Goal: Task Accomplishment & Management: Manage account settings

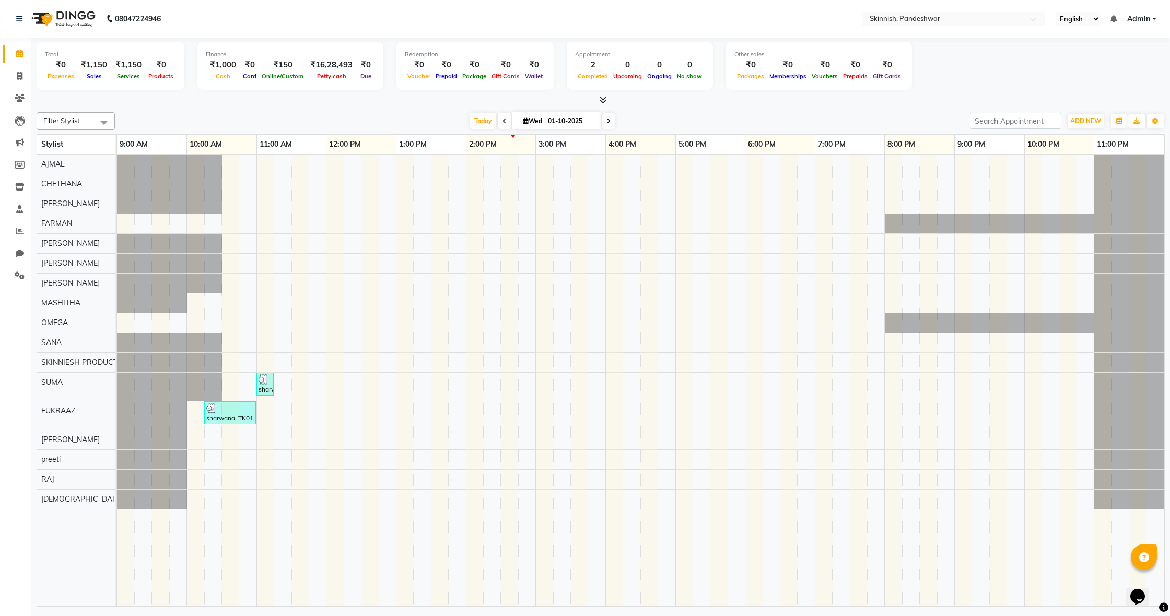
click at [240, 171] on div "sharwana, TK01, 11:00 AM-11:15 AM, Eyebrows sharwana, TK01, 10:15 AM-11:00 AM, …" at bounding box center [640, 381] width 1047 height 452
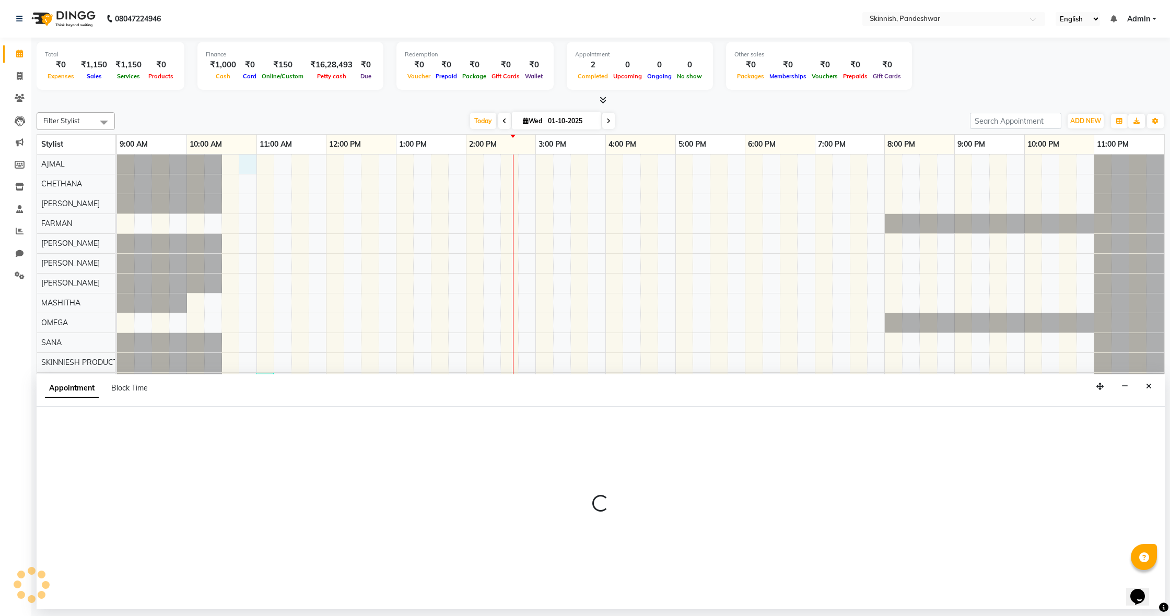
select select "74693"
select select "645"
select select "tentative"
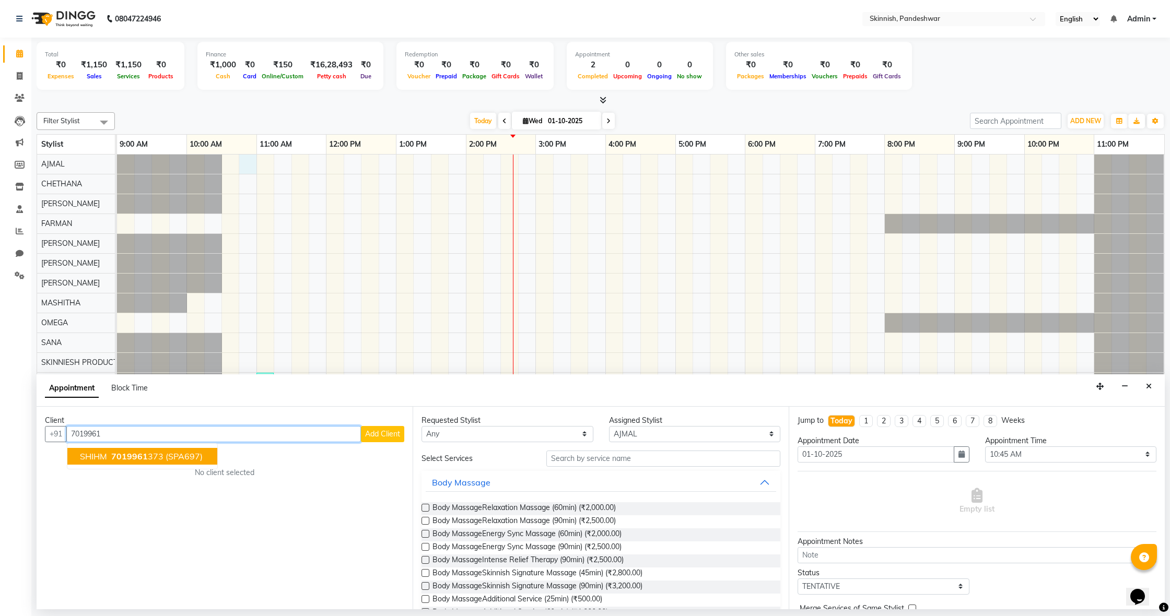
click at [152, 456] on ngb-highlight "7019961 373" at bounding box center [136, 456] width 54 height 10
type input "7019961373"
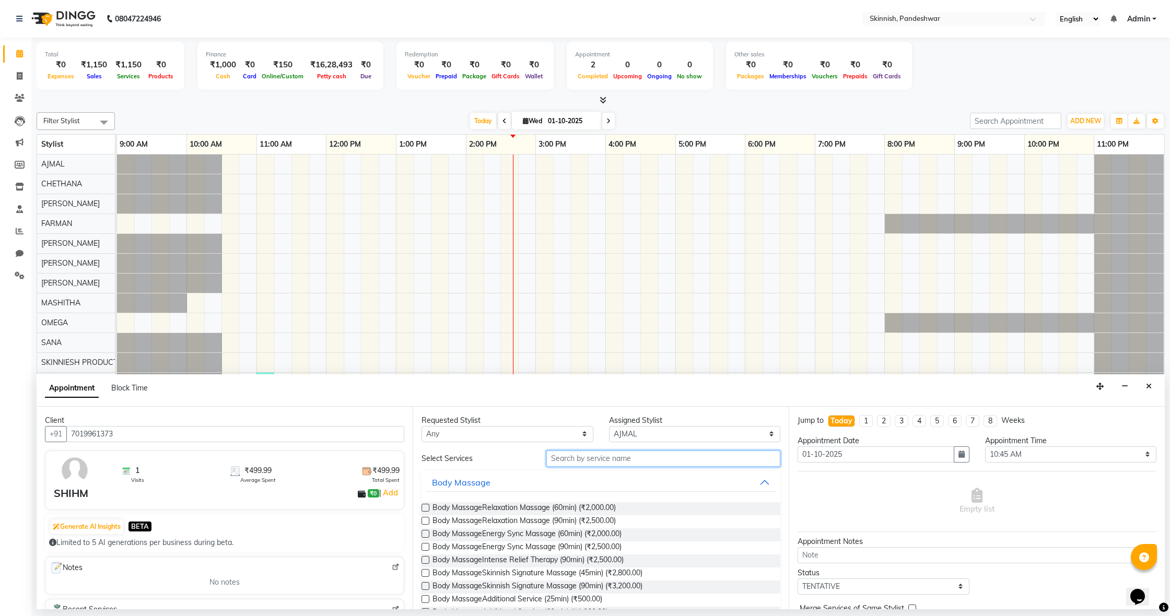
click at [622, 460] on input "text" at bounding box center [663, 459] width 234 height 16
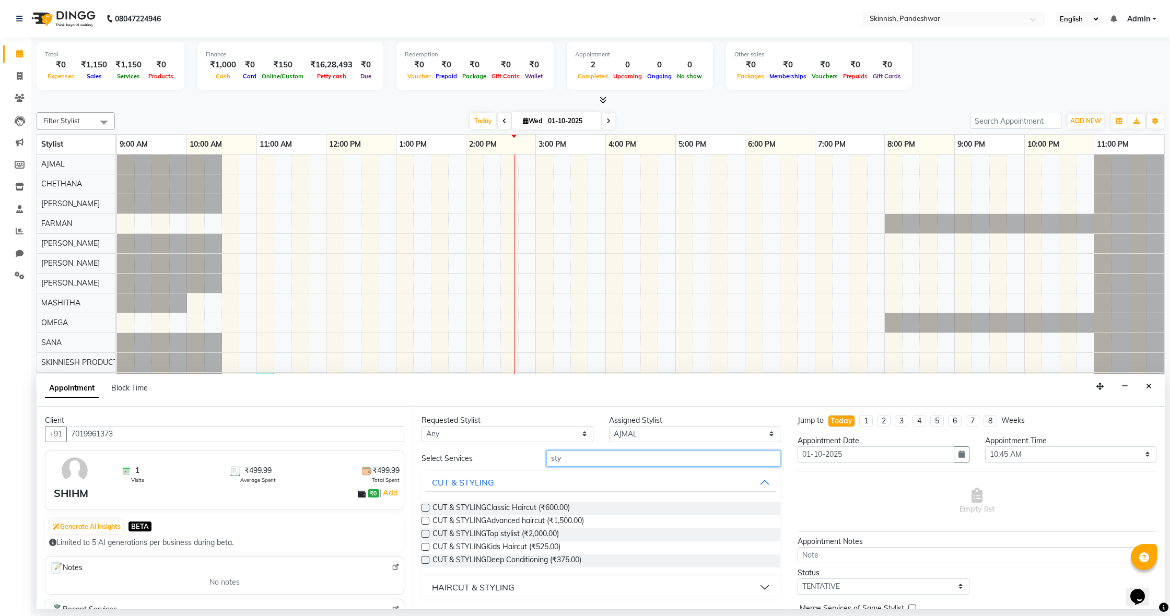
type input "sty"
click at [426, 507] on label at bounding box center [425, 508] width 8 height 8
click at [426, 507] on input "checkbox" at bounding box center [424, 508] width 7 height 7
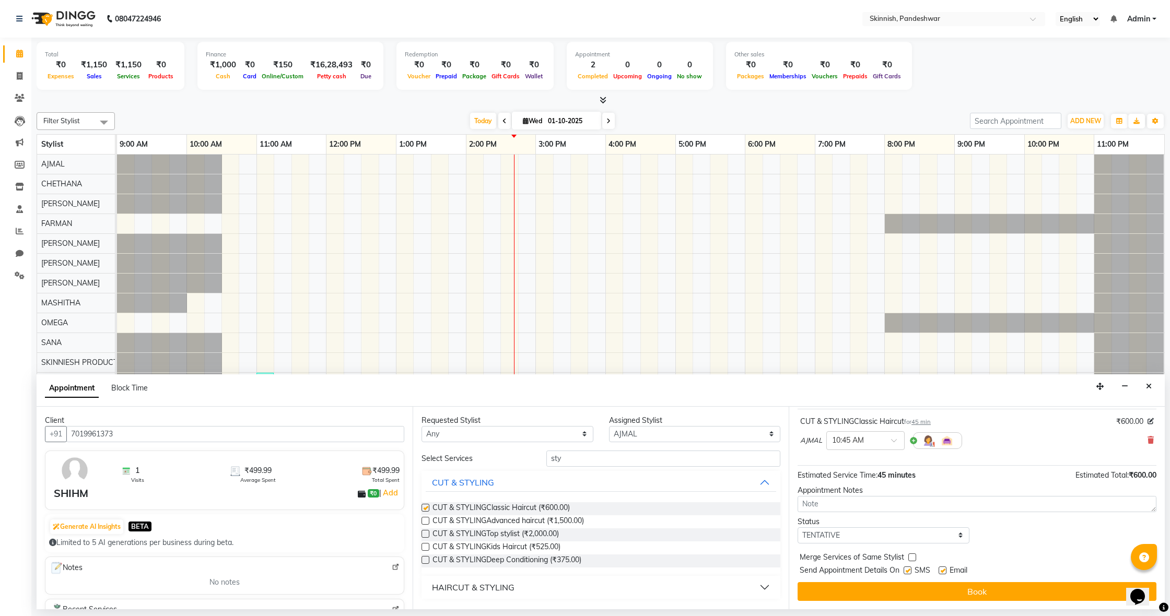
checkbox input "false"
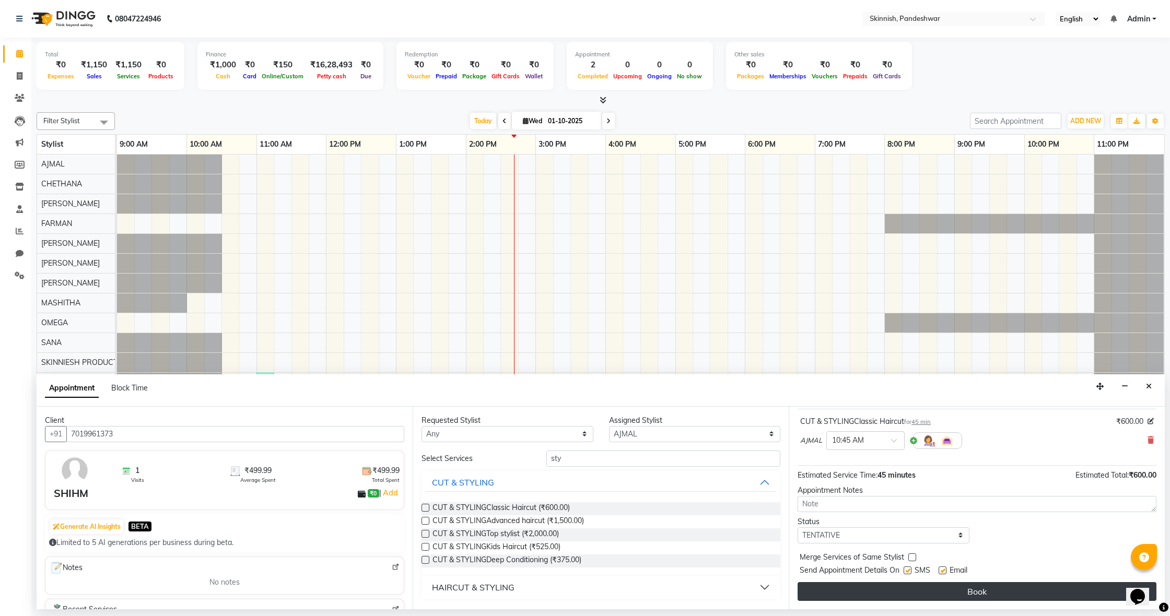
click at [866, 586] on button "Book" at bounding box center [976, 591] width 359 height 19
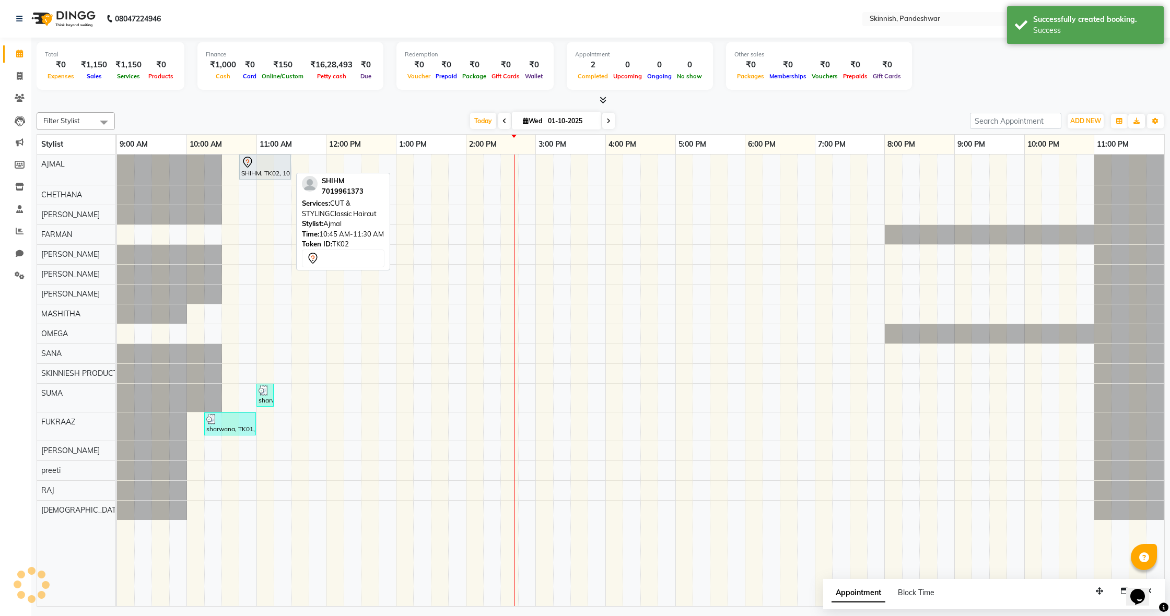
click at [263, 169] on div "SHIHM, TK02, 10:45 AM-11:30 AM, CUT & STYLINGClassic Haircut" at bounding box center [265, 167] width 50 height 22
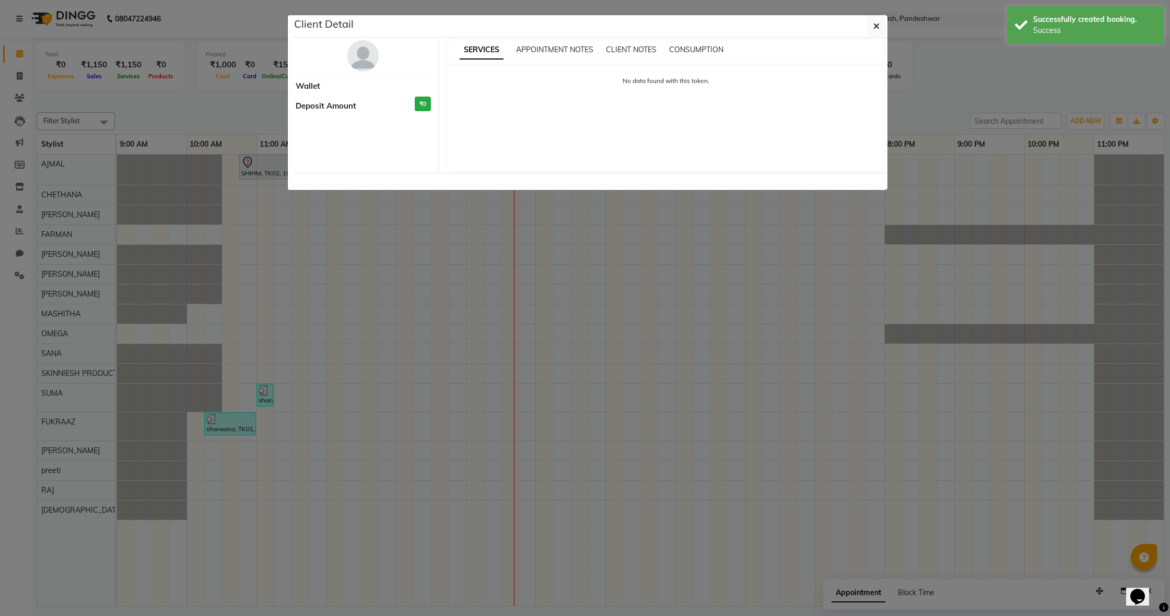
select select "7"
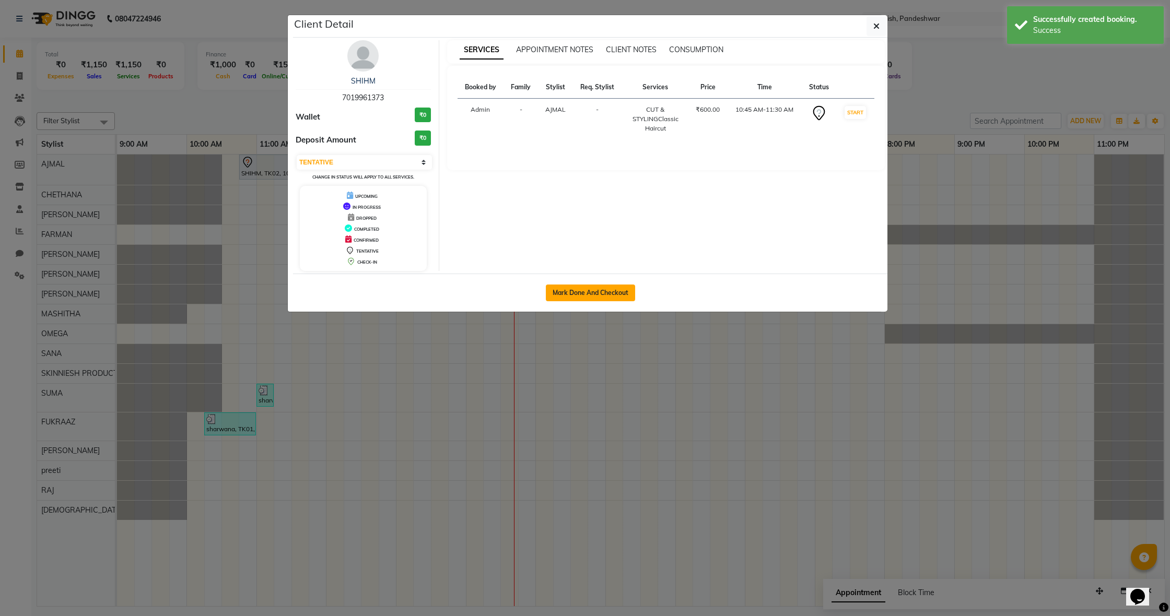
click at [580, 296] on button "Mark Done And Checkout" at bounding box center [590, 293] width 89 height 17
select select "service"
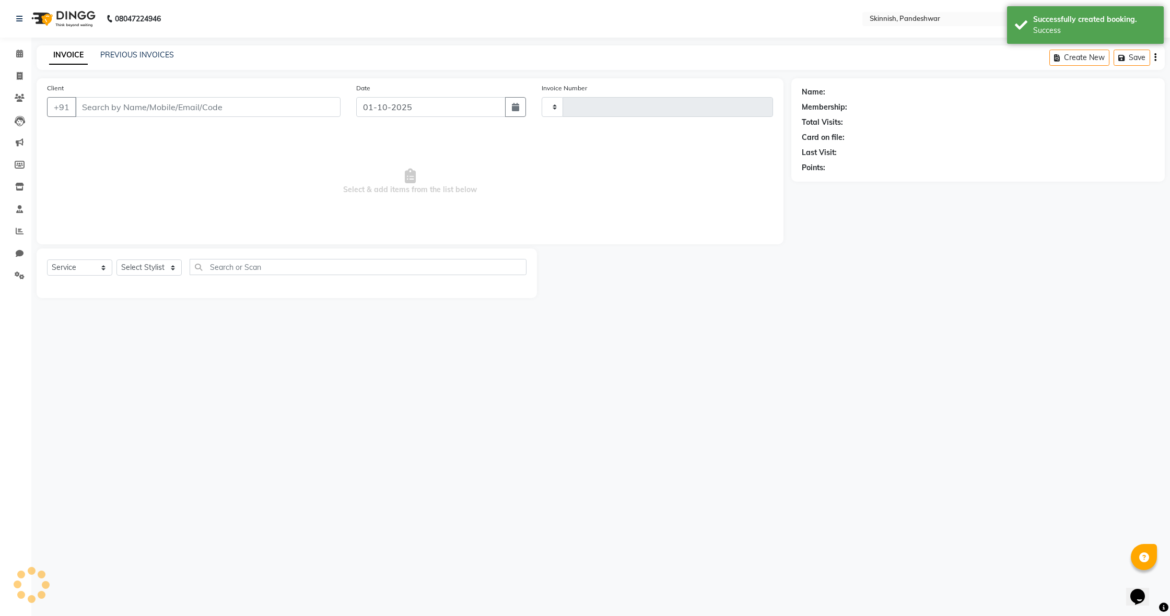
type input "1231"
select select "7886"
type input "7019961373"
select select "74693"
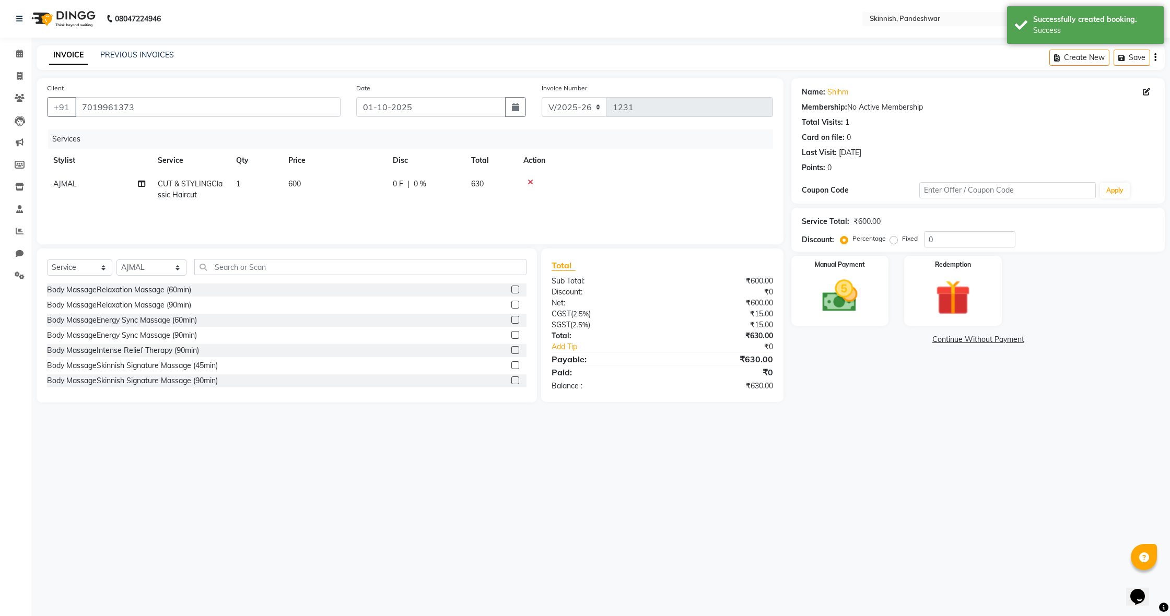
click at [296, 183] on span "600" at bounding box center [294, 183] width 13 height 9
drag, startPoint x: 346, startPoint y: 185, endPoint x: 404, endPoint y: 183, distance: 58.0
click at [346, 185] on input "600" at bounding box center [383, 187] width 92 height 16
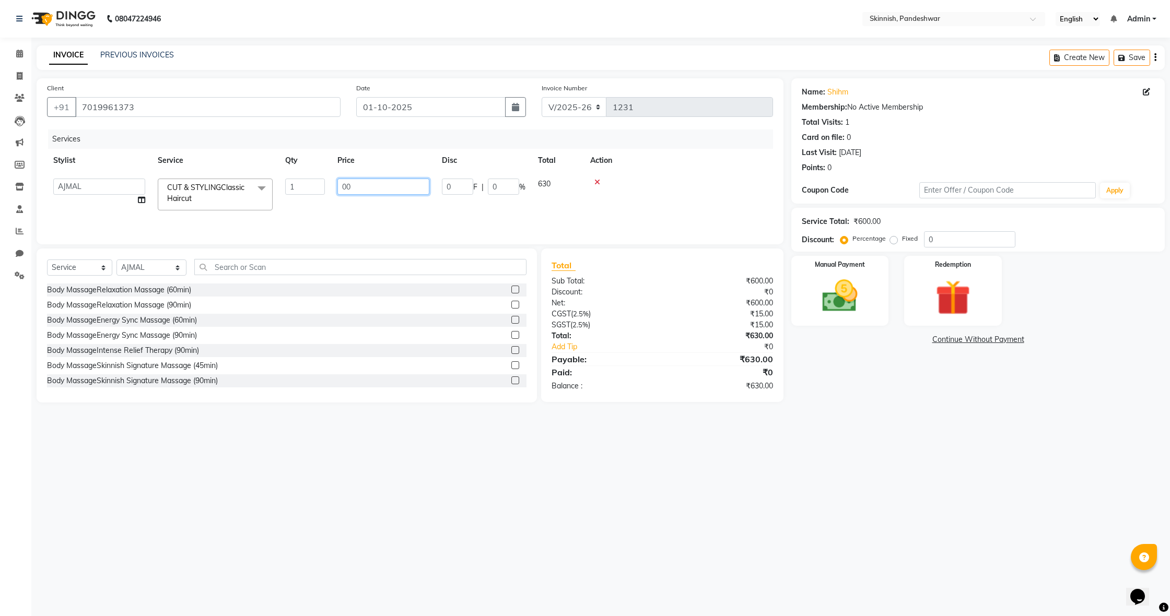
type input "500"
click at [411, 201] on tr "AJMAL CUT & STYLINGClassic Haircut 1 500 0 F | 0 % 525" at bounding box center [410, 189] width 726 height 34
click at [902, 239] on label "Fixed" at bounding box center [910, 238] width 16 height 9
click at [892, 239] on input "Fixed" at bounding box center [895, 238] width 7 height 7
radio input "true"
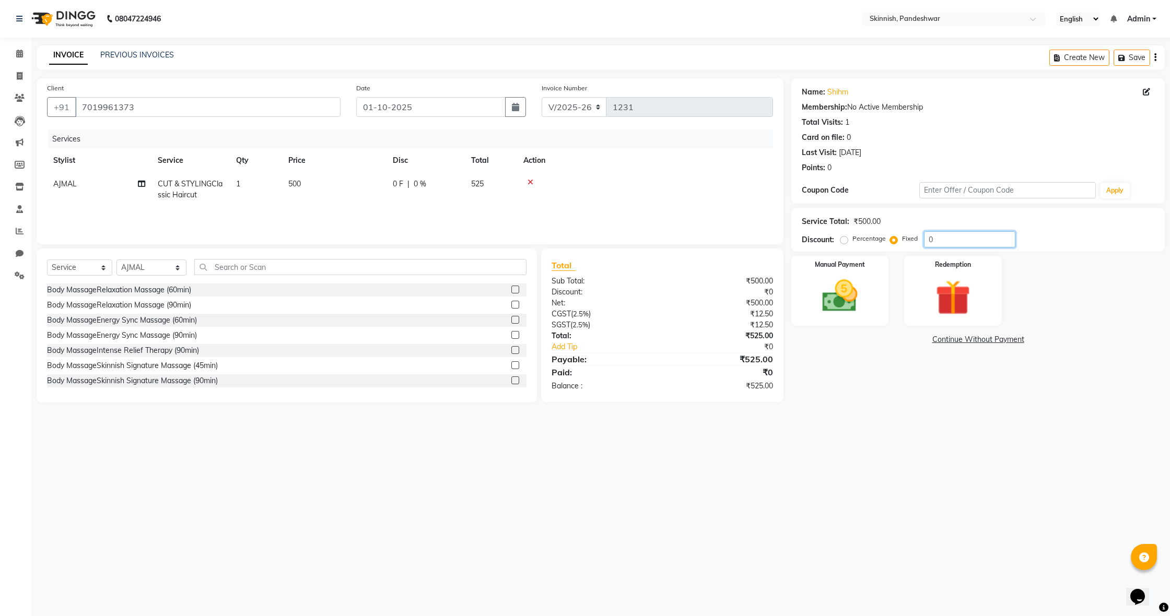
click at [942, 239] on input "0" at bounding box center [969, 239] width 91 height 16
type input "25"
click at [873, 284] on div "Manual Payment" at bounding box center [839, 290] width 101 height 73
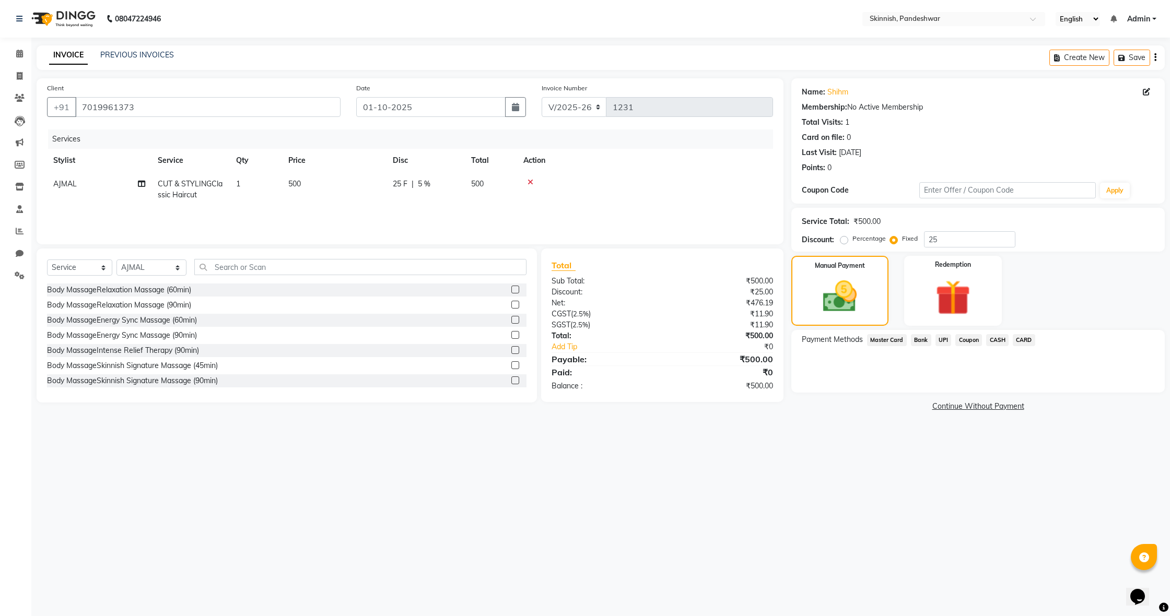
click at [1026, 340] on span "CARD" at bounding box center [1024, 340] width 22 height 12
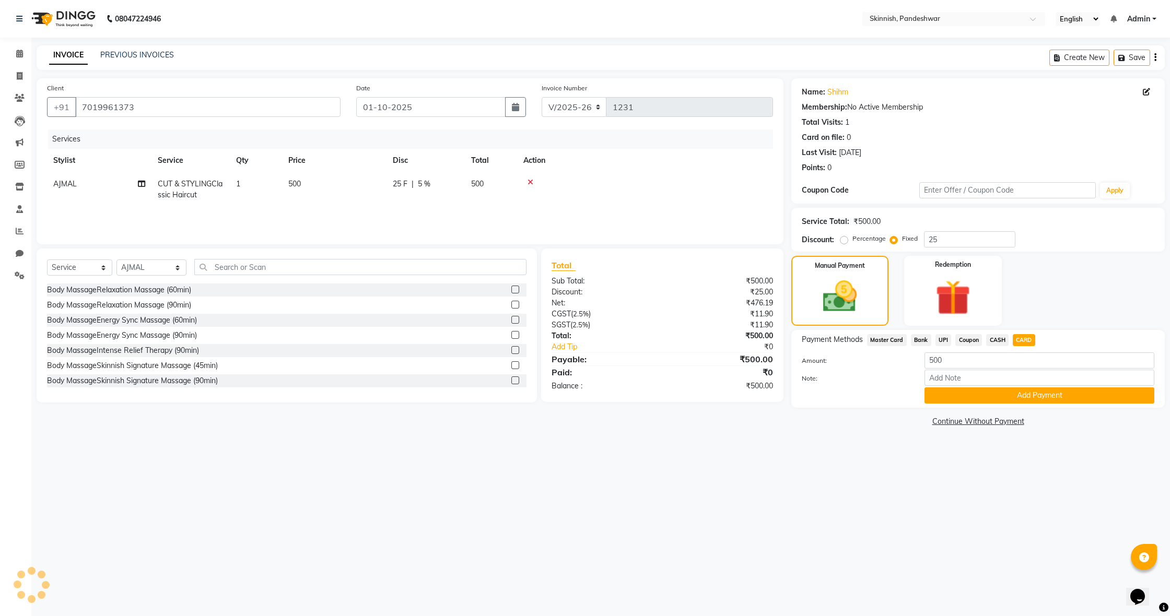
drag, startPoint x: 1018, startPoint y: 392, endPoint x: 1012, endPoint y: 386, distance: 8.5
click at [1018, 392] on button "Add Payment" at bounding box center [1039, 395] width 230 height 16
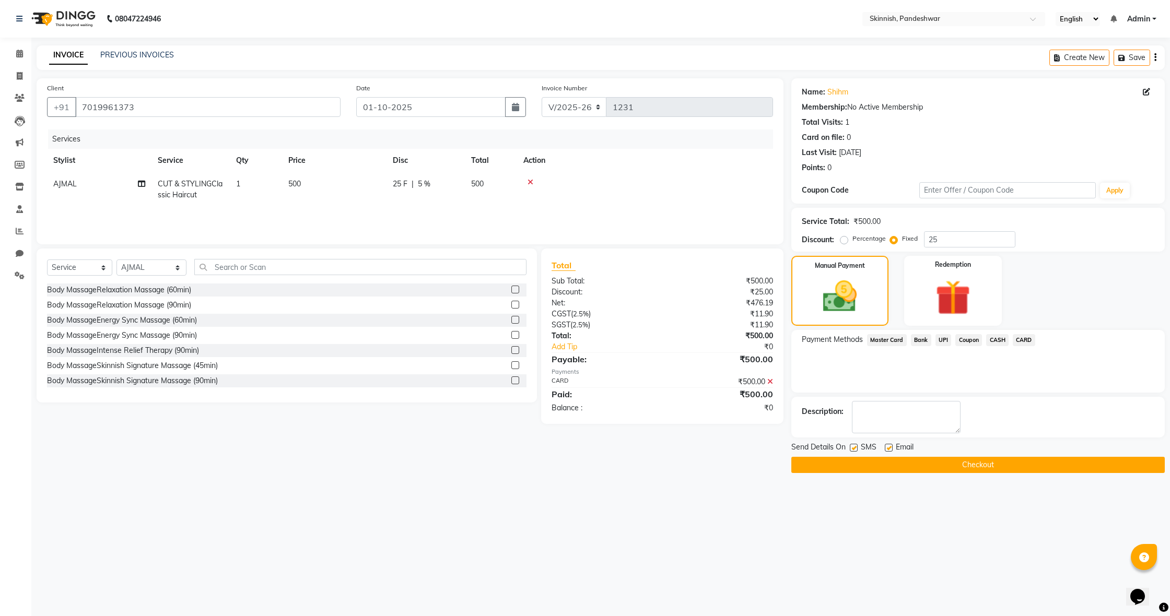
click at [1004, 469] on button "Checkout" at bounding box center [977, 465] width 373 height 16
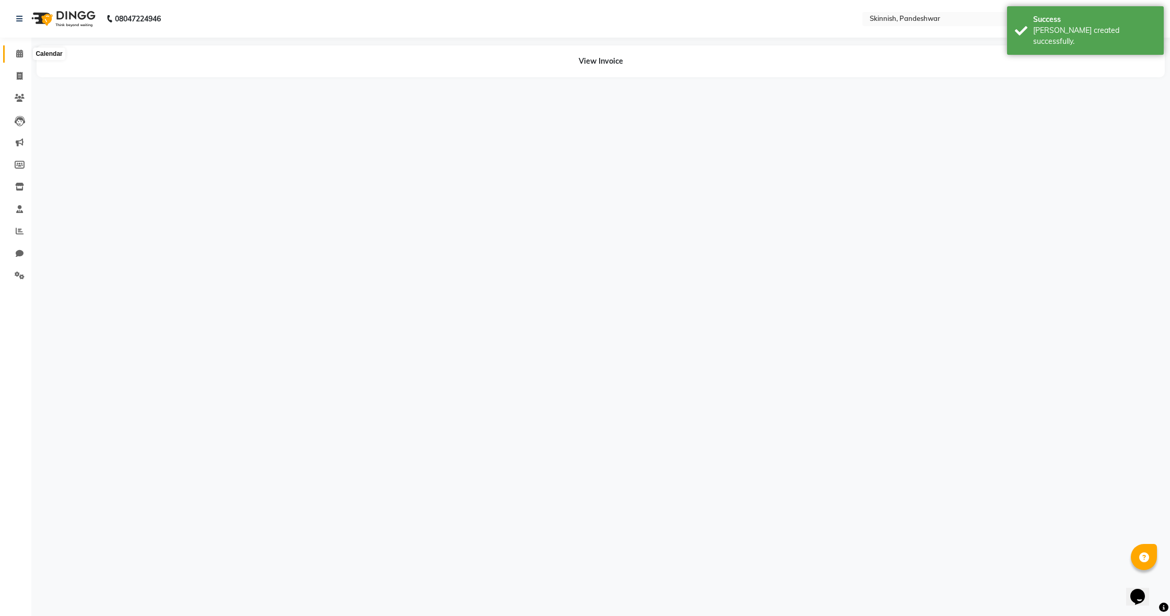
click at [21, 57] on icon at bounding box center [19, 54] width 7 height 8
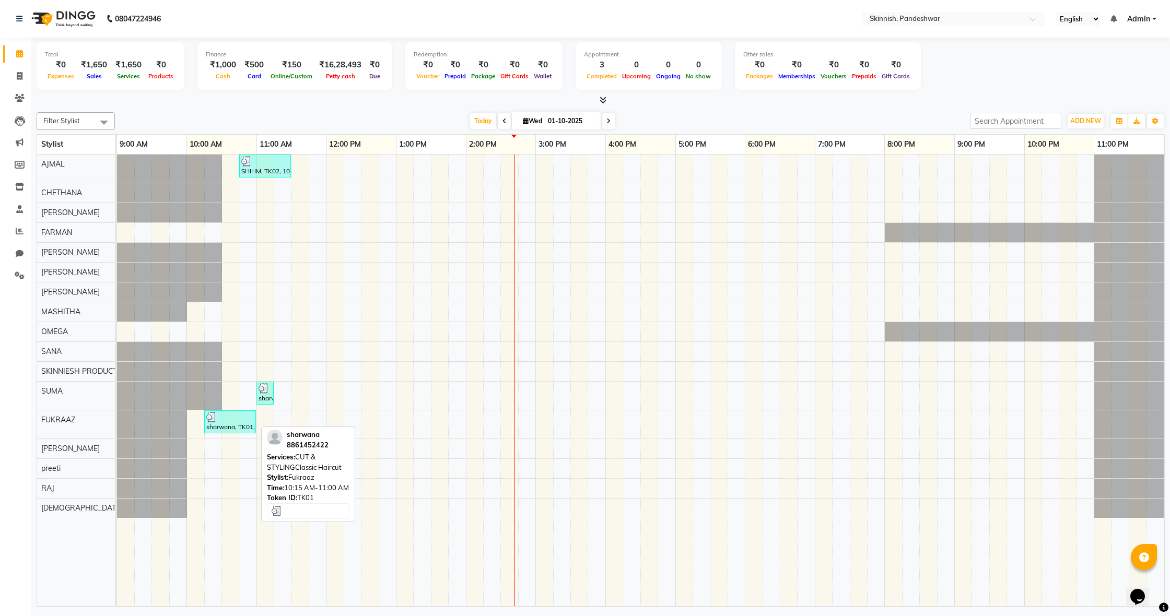
click at [232, 430] on div "sharwana, TK01, 10:15 AM-11:00 AM, CUT & STYLINGClassic Haircut" at bounding box center [230, 422] width 50 height 20
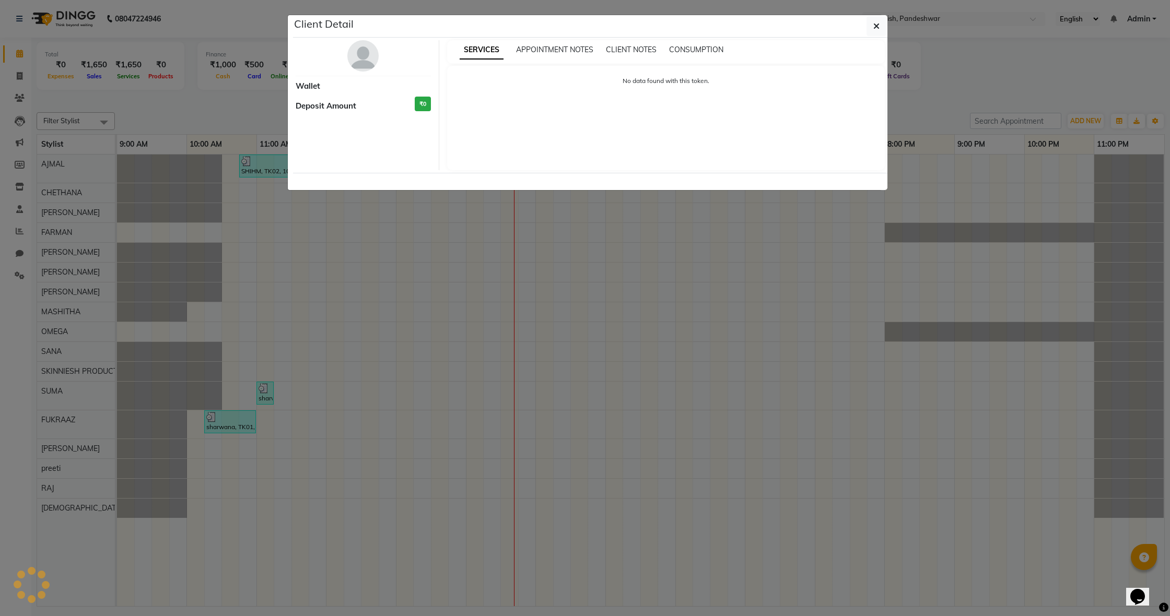
select select "3"
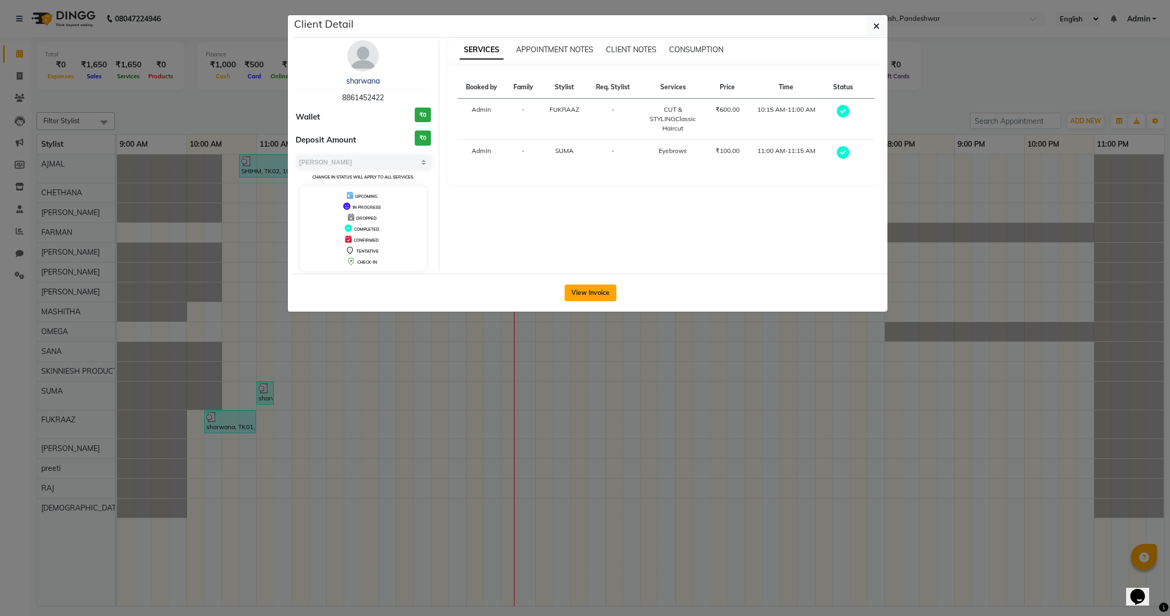
click at [571, 293] on button "View Invoice" at bounding box center [590, 293] width 52 height 17
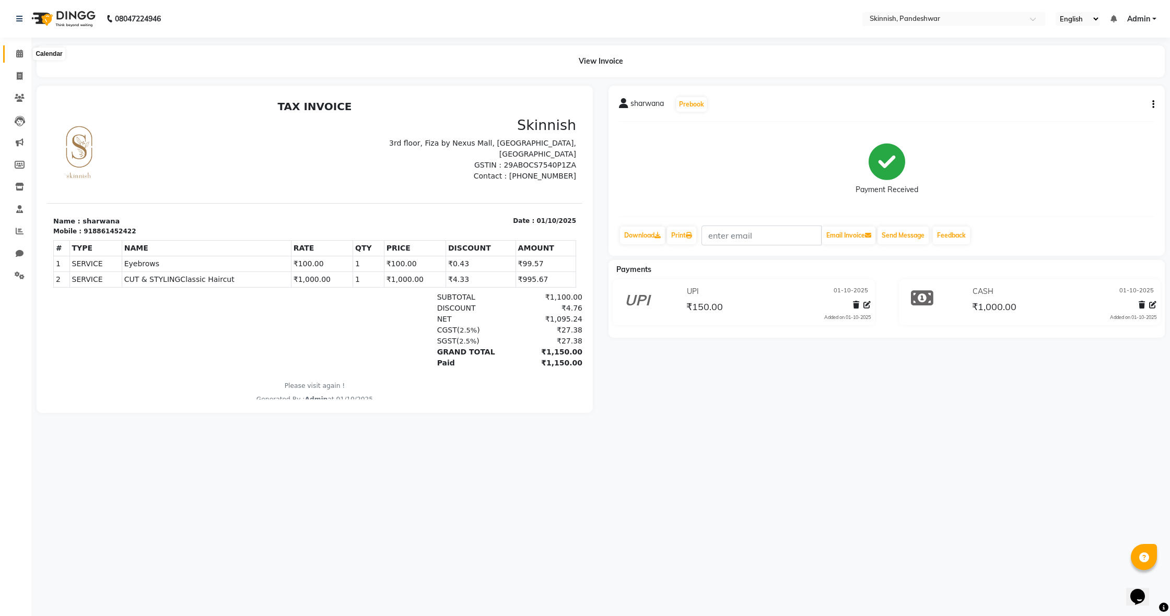
click at [17, 52] on icon at bounding box center [19, 54] width 7 height 8
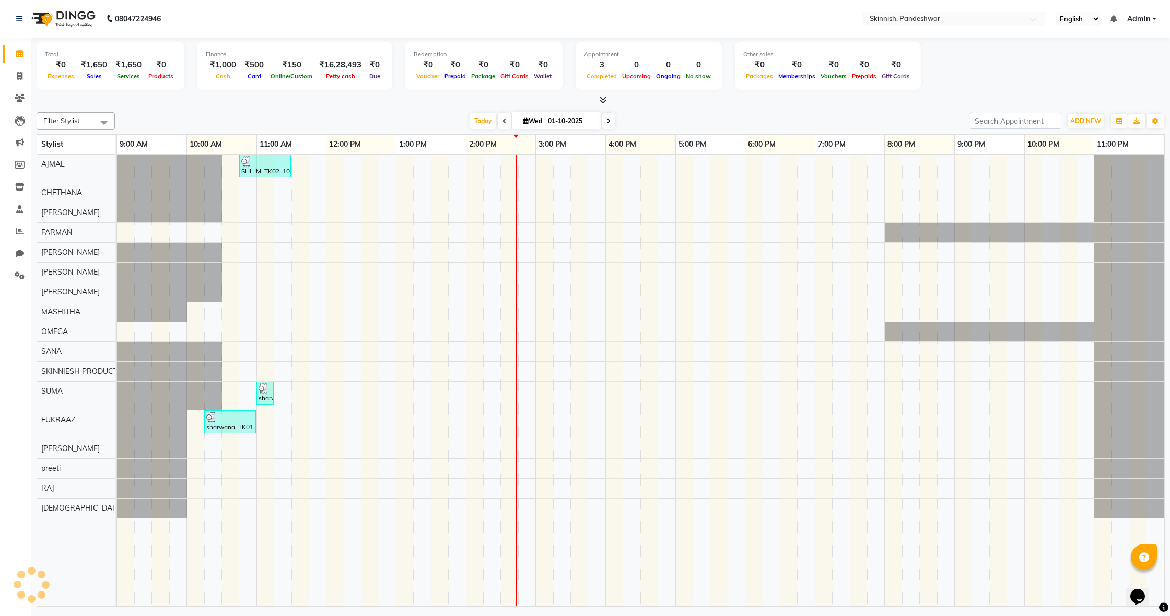
click at [242, 266] on div "SHIHM, TK02, 10:45 AM-11:30 AM, CUT & STYLINGClassic Haircut sharwana, TK01, 11…" at bounding box center [640, 381] width 1047 height 452
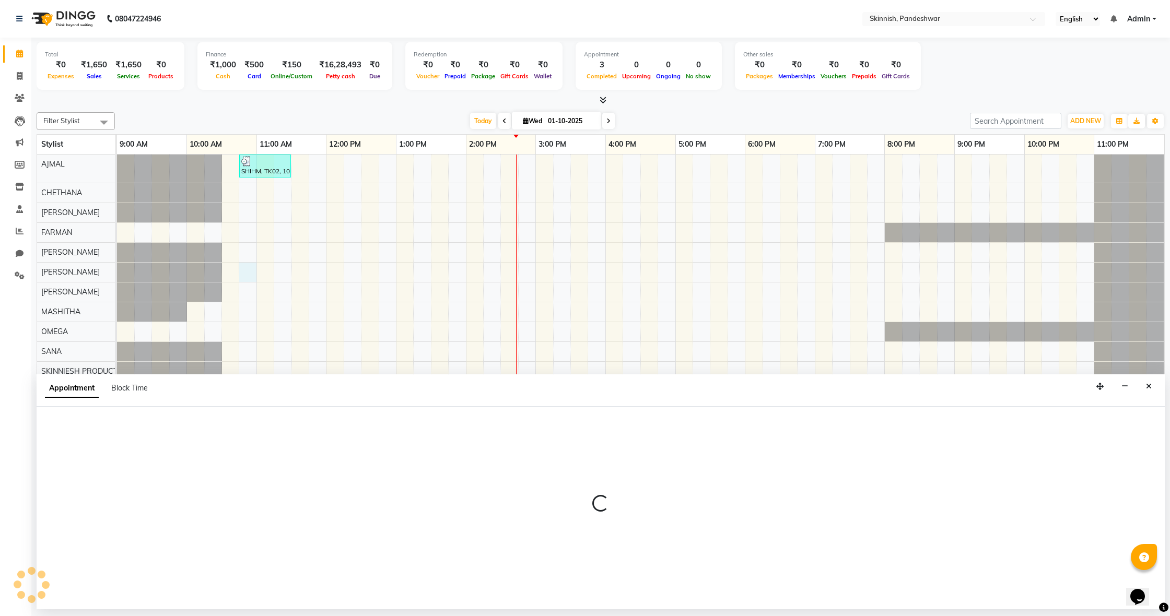
click at [1143, 387] on button "Close" at bounding box center [1148, 387] width 15 height 16
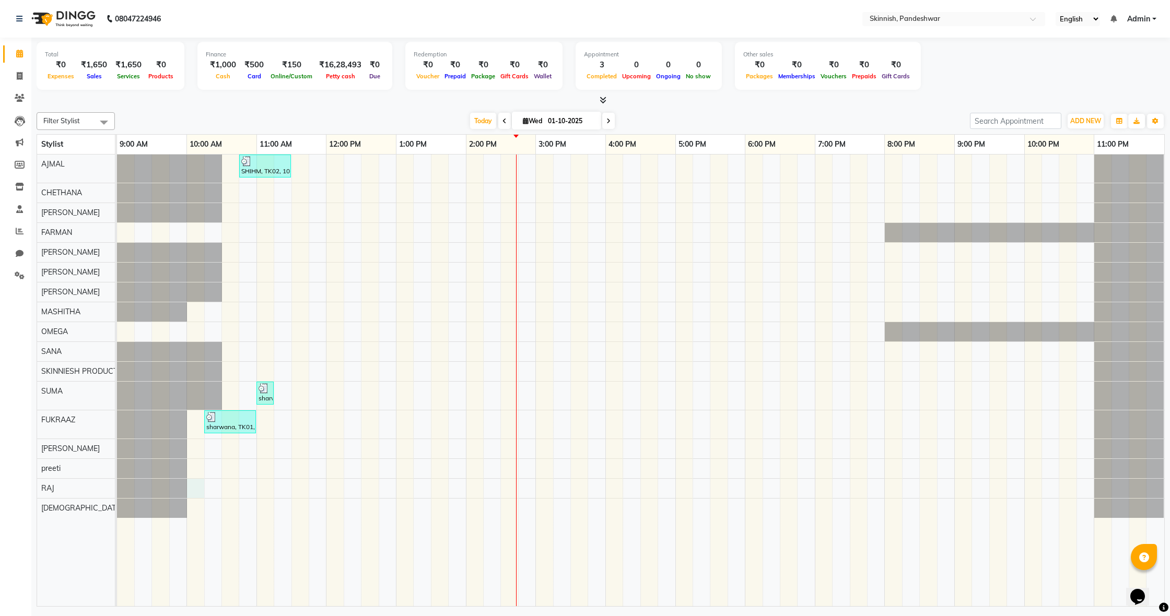
click at [198, 490] on div "SHIHM, TK02, 10:45 AM-11:30 AM, CUT & STYLINGClassic Haircut sharwana, TK01, 11…" at bounding box center [640, 381] width 1047 height 452
select select "84019"
select select "600"
select select "tentative"
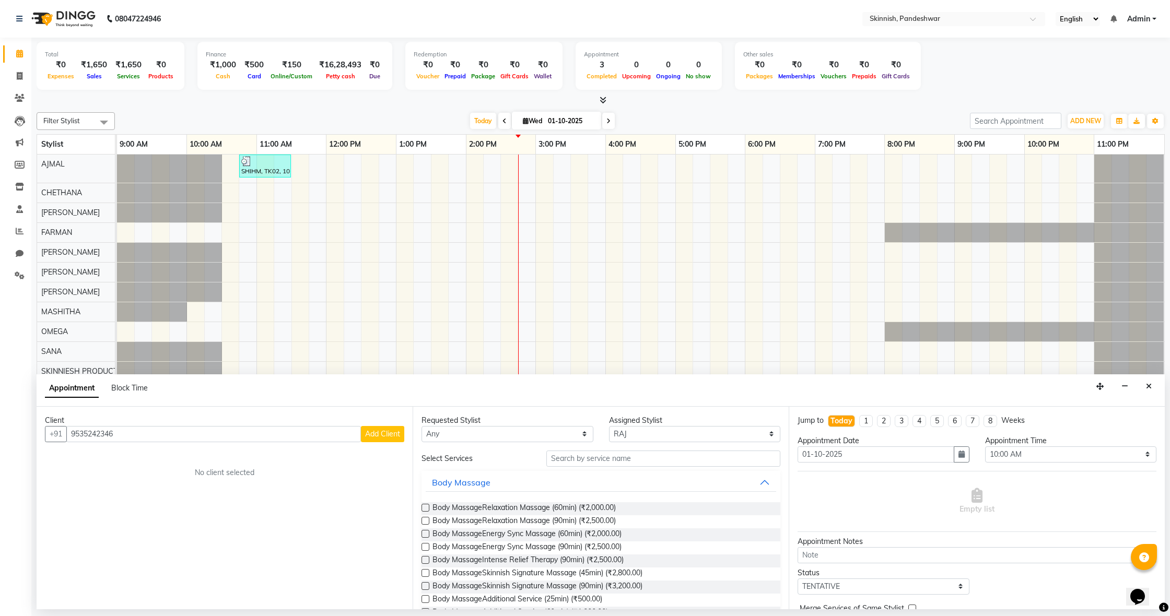
type input "9535242346"
click at [375, 429] on span "Add Client" at bounding box center [382, 433] width 35 height 9
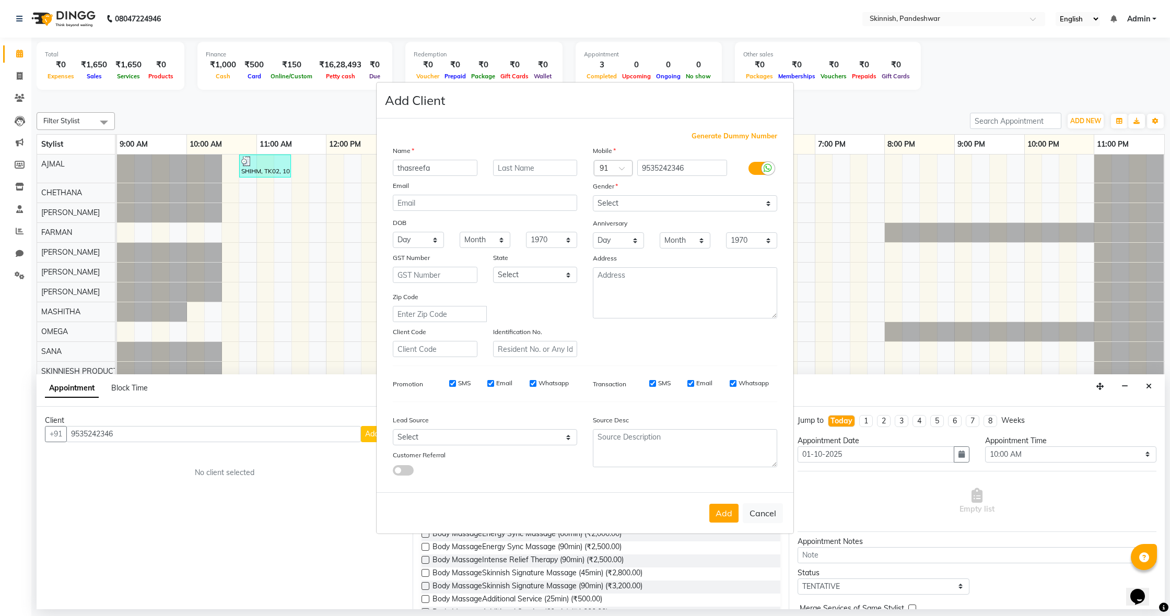
type input "thasreefa"
select select "[DEMOGRAPHIC_DATA]"
click at [720, 512] on button "Add" at bounding box center [723, 513] width 29 height 19
select select
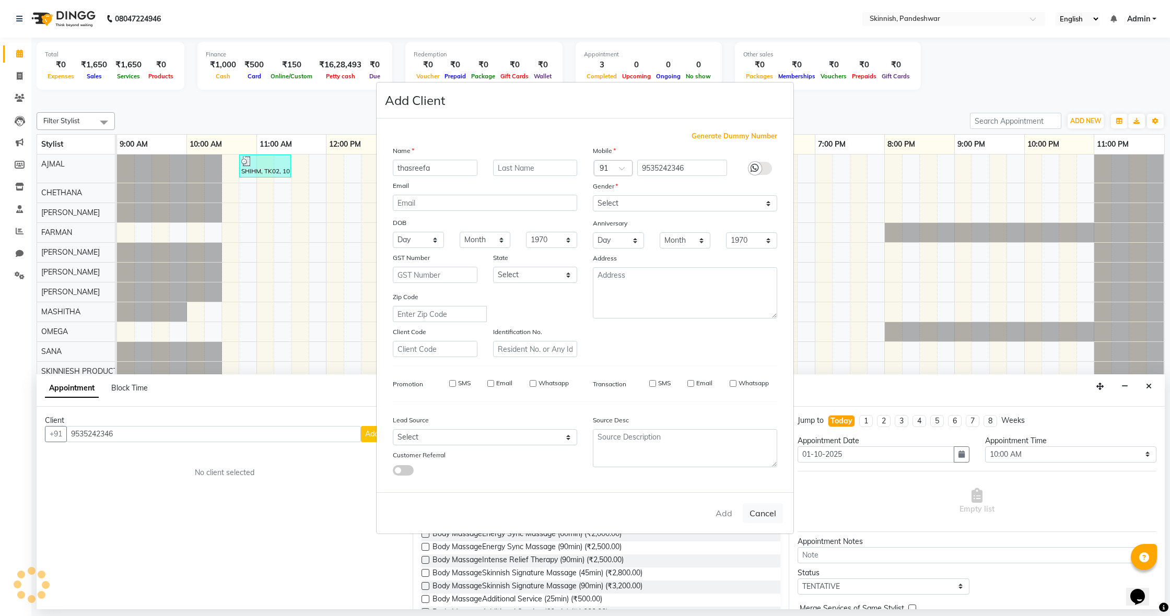
select select
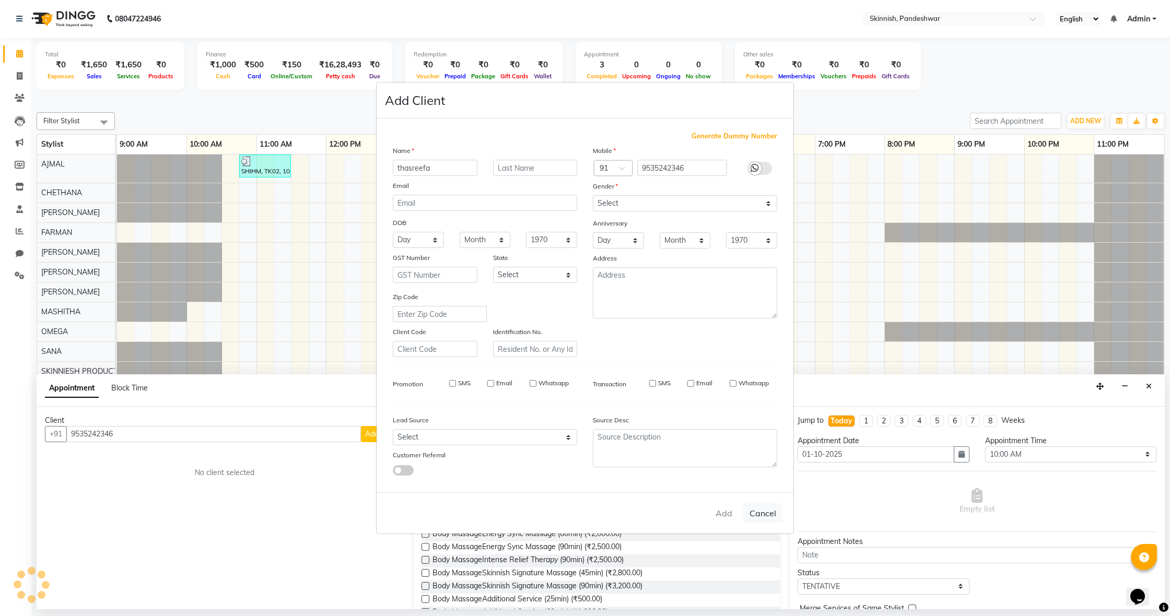
checkbox input "false"
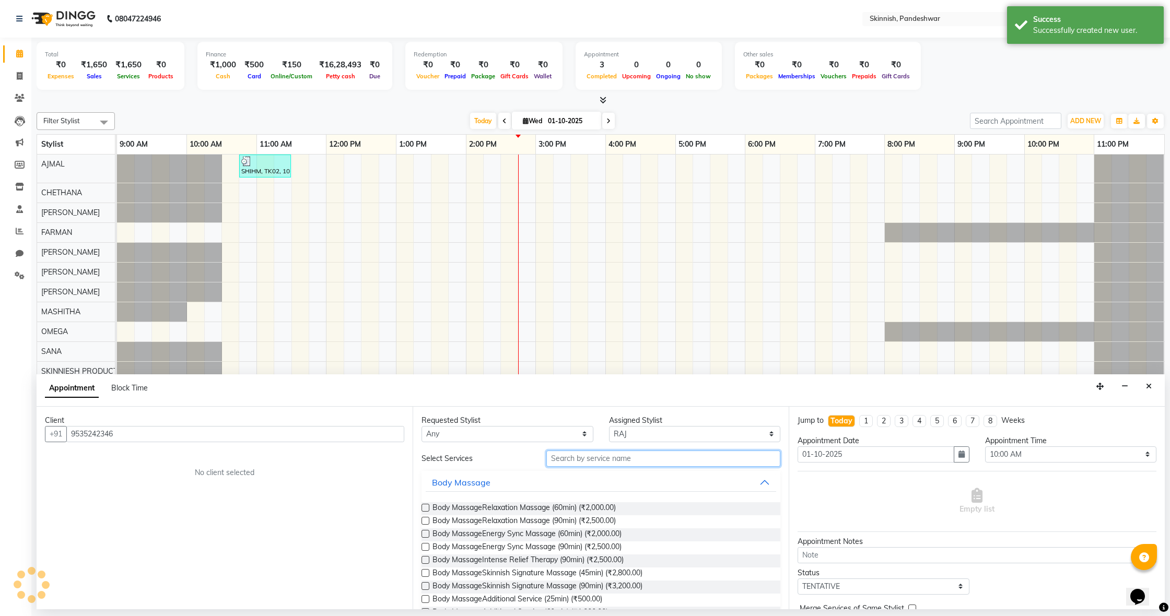
click at [621, 458] on input "text" at bounding box center [663, 459] width 234 height 16
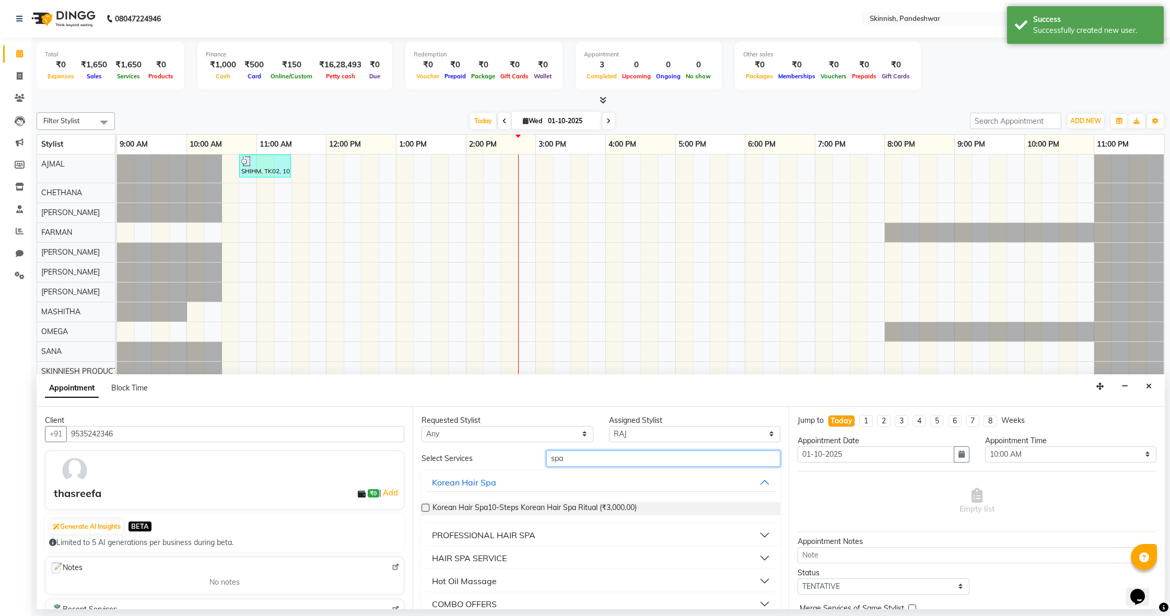
type input "spa"
click at [532, 542] on button "PROFESSIONAL HAIR SPA" at bounding box center [601, 535] width 350 height 19
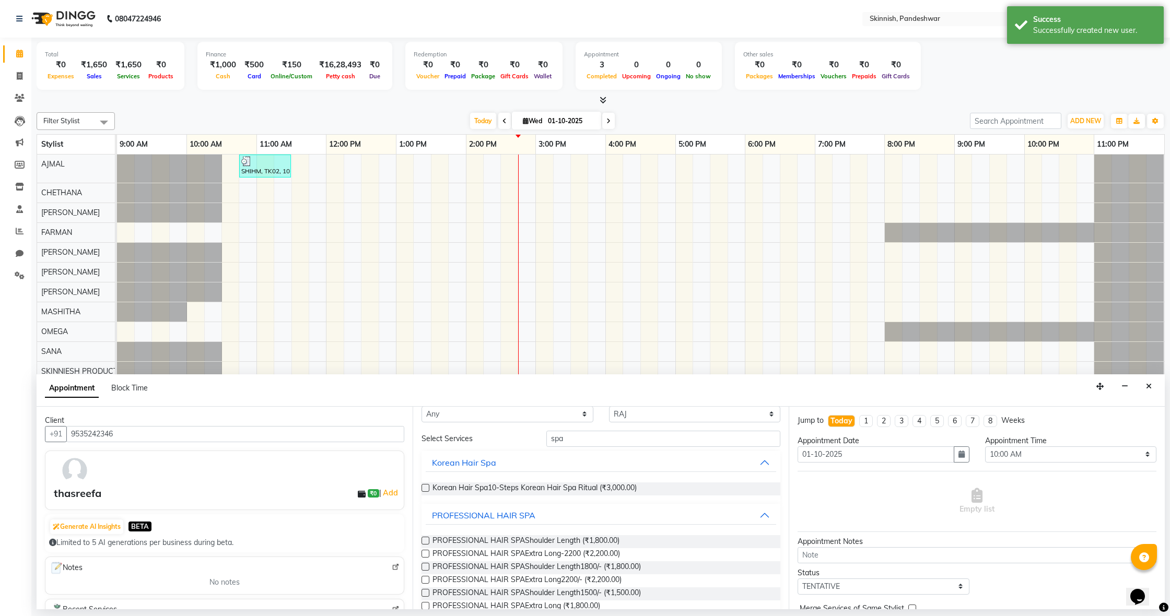
scroll to position [26, 0]
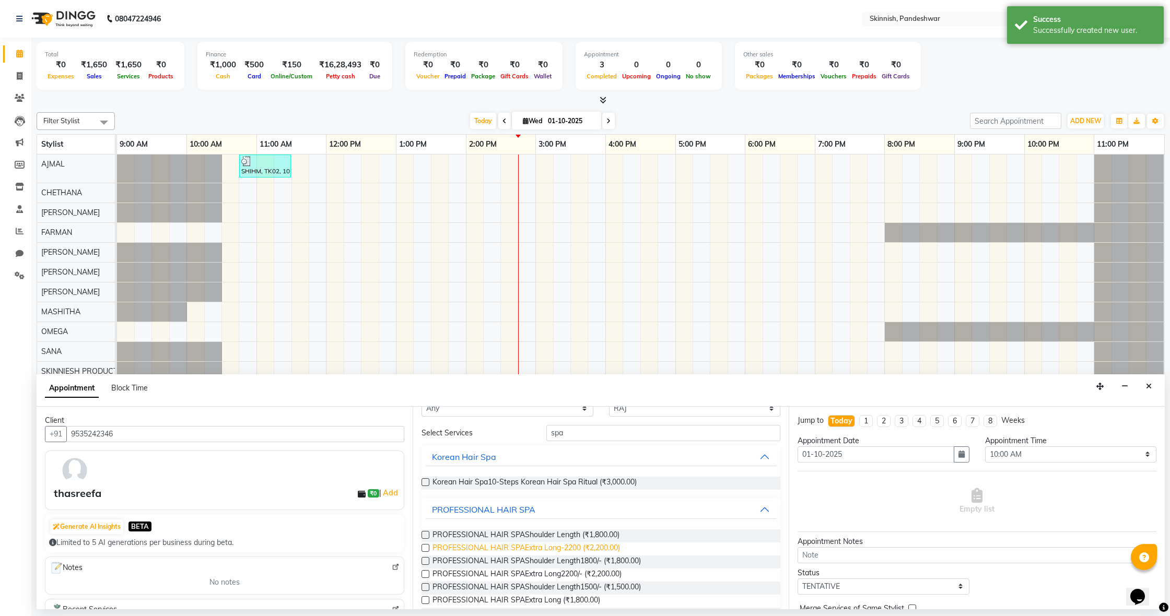
drag, startPoint x: 422, startPoint y: 546, endPoint x: 435, endPoint y: 543, distance: 13.4
click at [422, 546] on label at bounding box center [425, 548] width 8 height 8
click at [422, 546] on input "checkbox" at bounding box center [424, 549] width 7 height 7
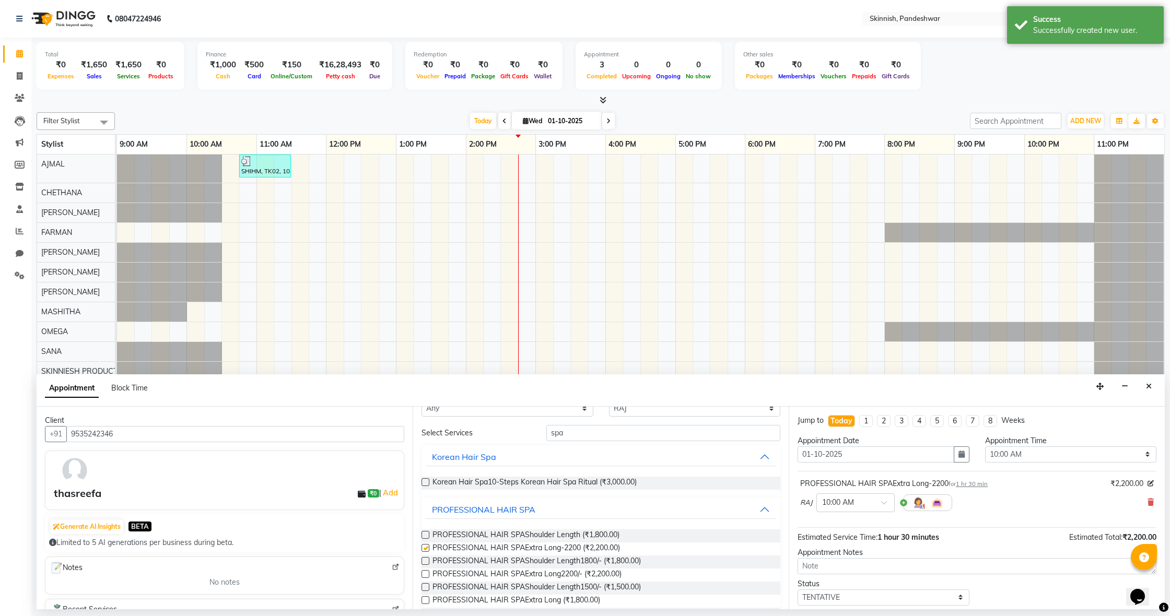
checkbox input "false"
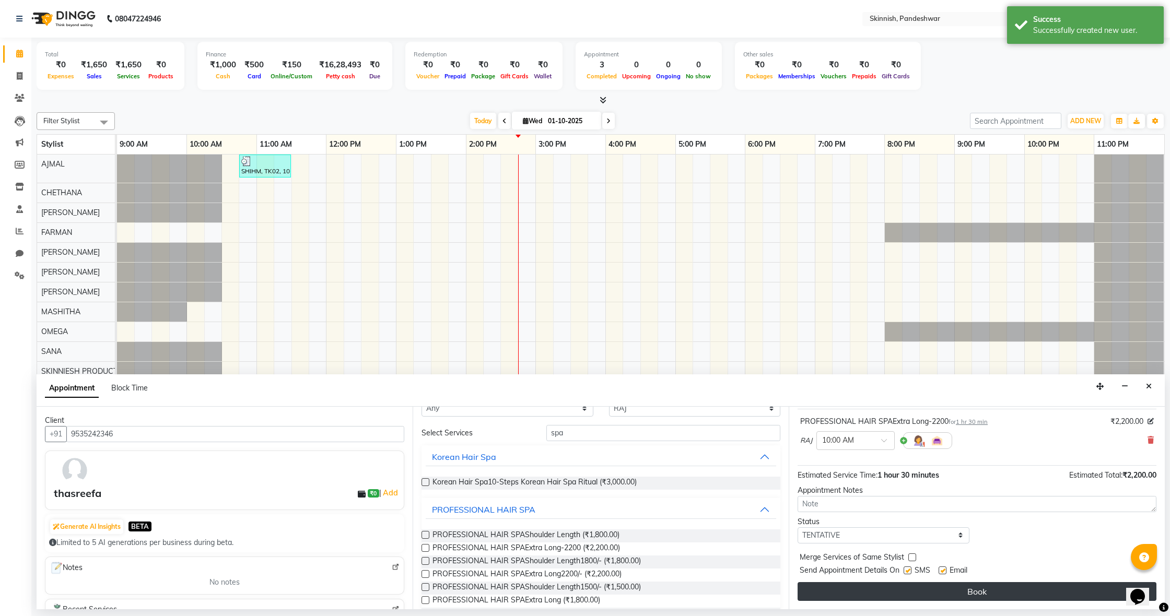
scroll to position [62, 0]
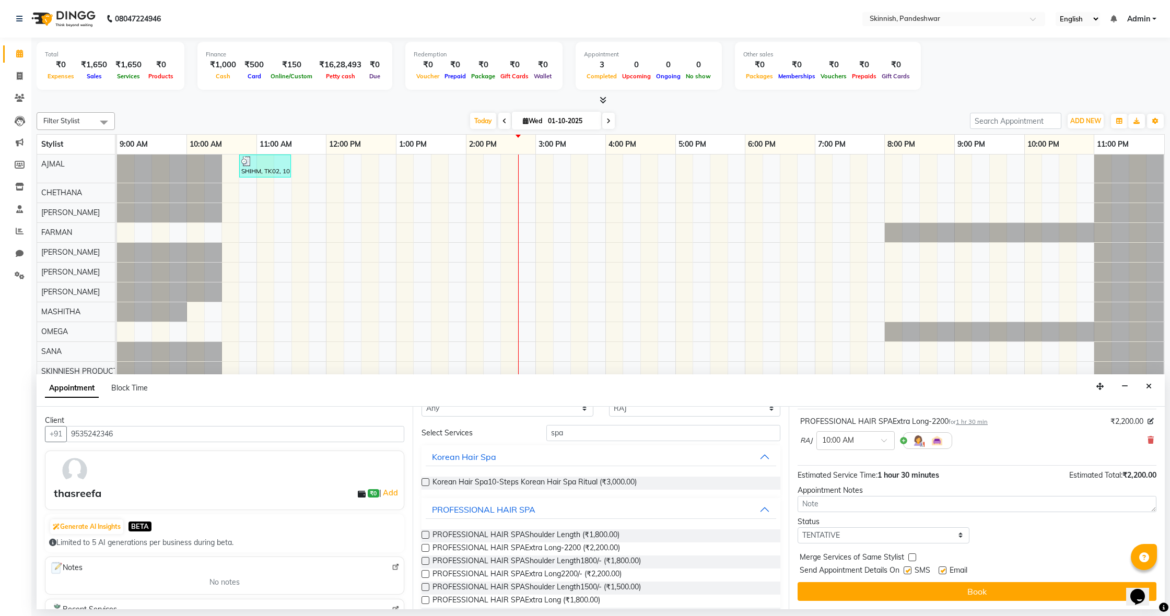
click at [842, 589] on button "Book" at bounding box center [976, 591] width 359 height 19
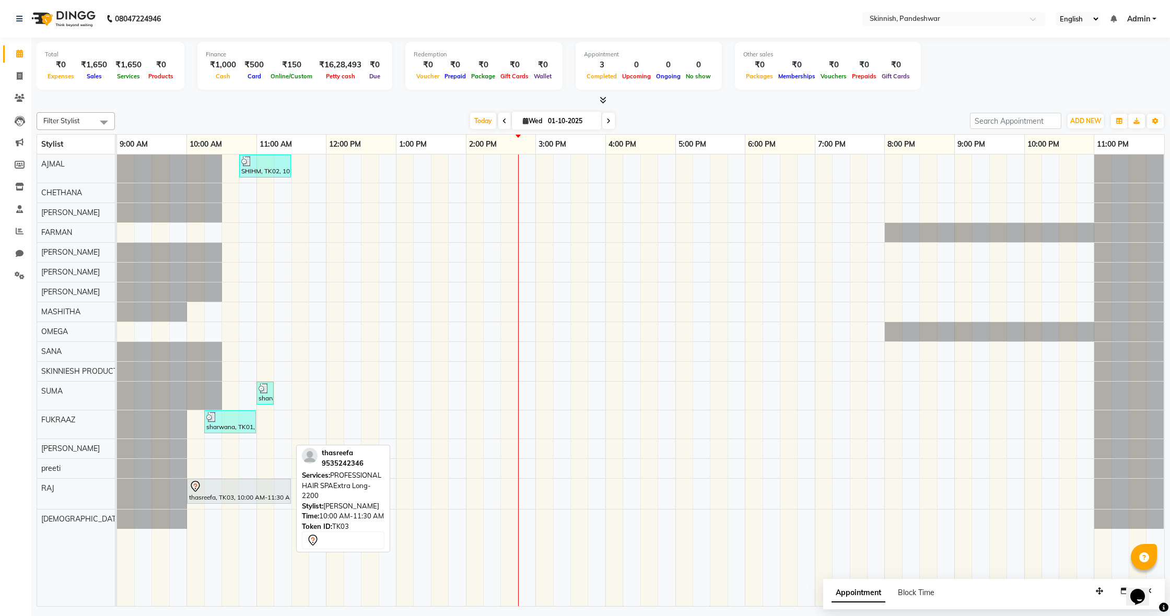
click at [237, 495] on div "thasreefa, TK03, 10:00 AM-11:30 AM, PROFESSIONAL HAIR SPAExtra Long-2200" at bounding box center [239, 491] width 102 height 22
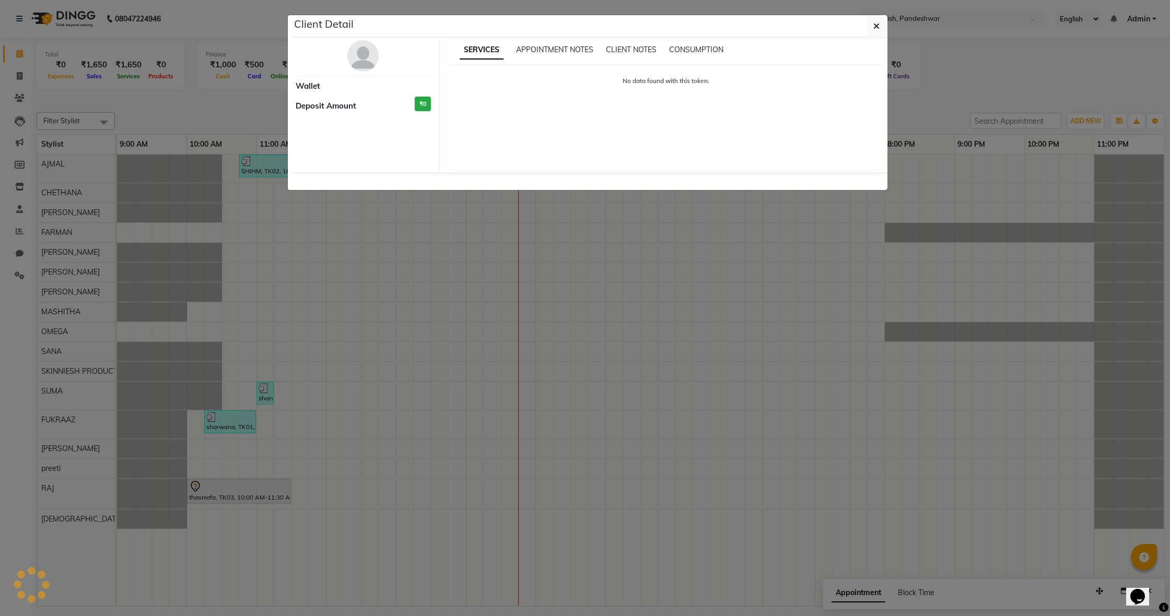
select select "7"
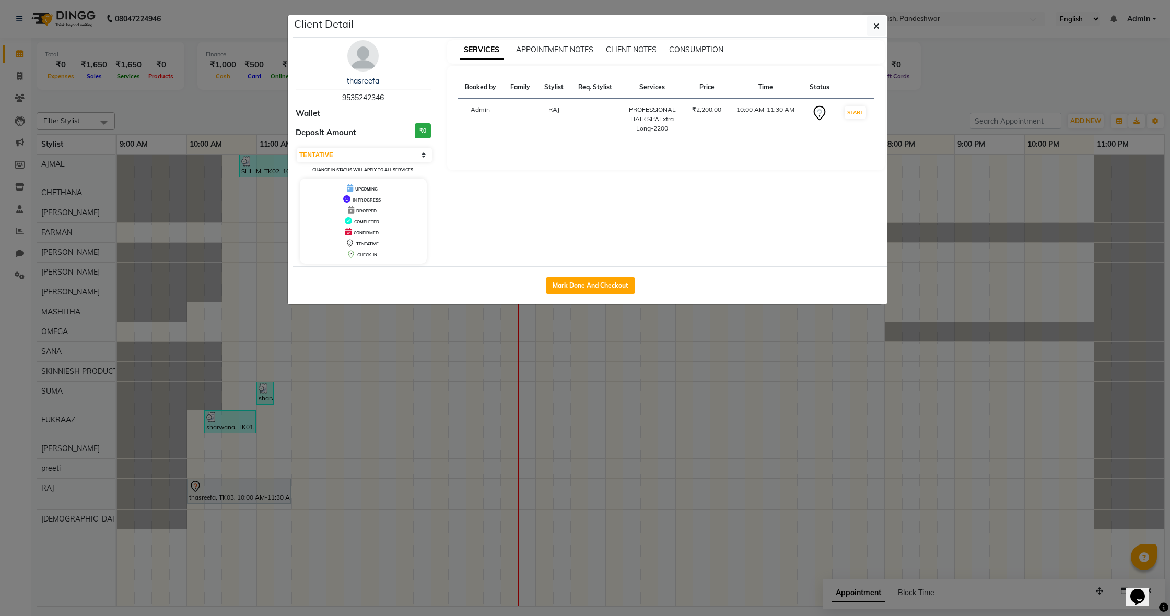
click at [585, 282] on button "Mark Done And Checkout" at bounding box center [590, 285] width 89 height 17
select select "service"
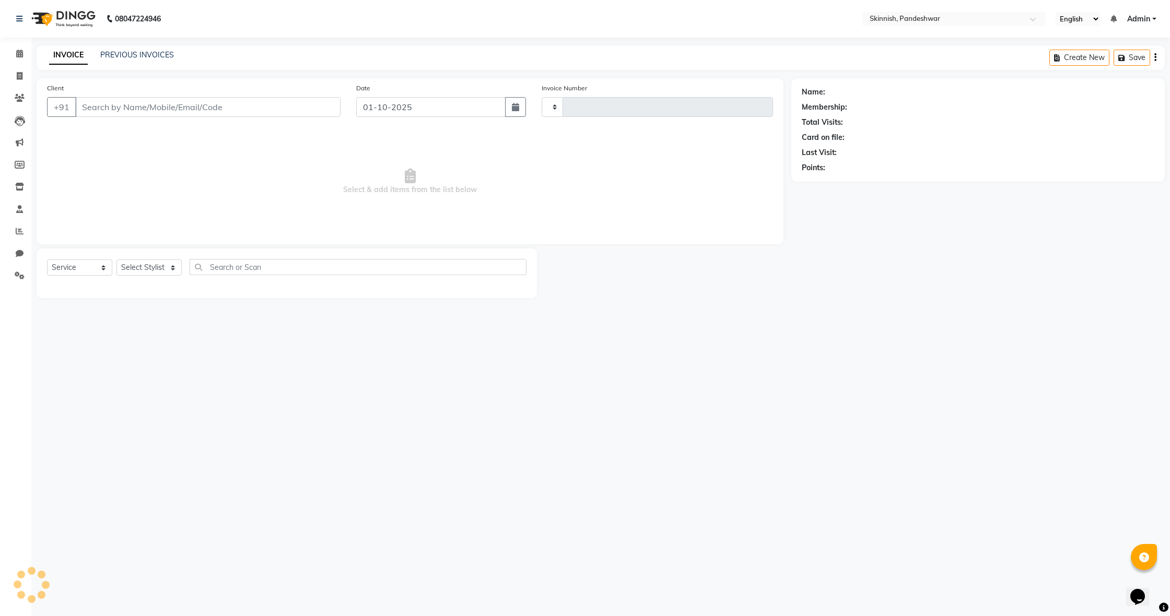
type input "1232"
select select "7886"
type input "9535242346"
select select "84019"
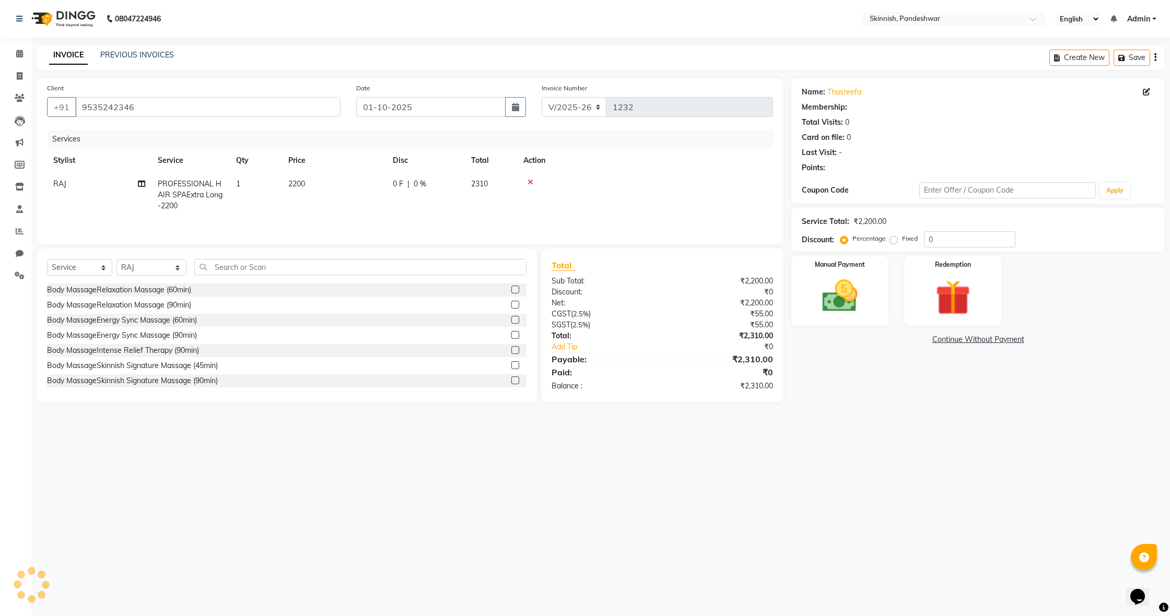
click at [307, 185] on td "2200" at bounding box center [334, 194] width 104 height 45
select select "84019"
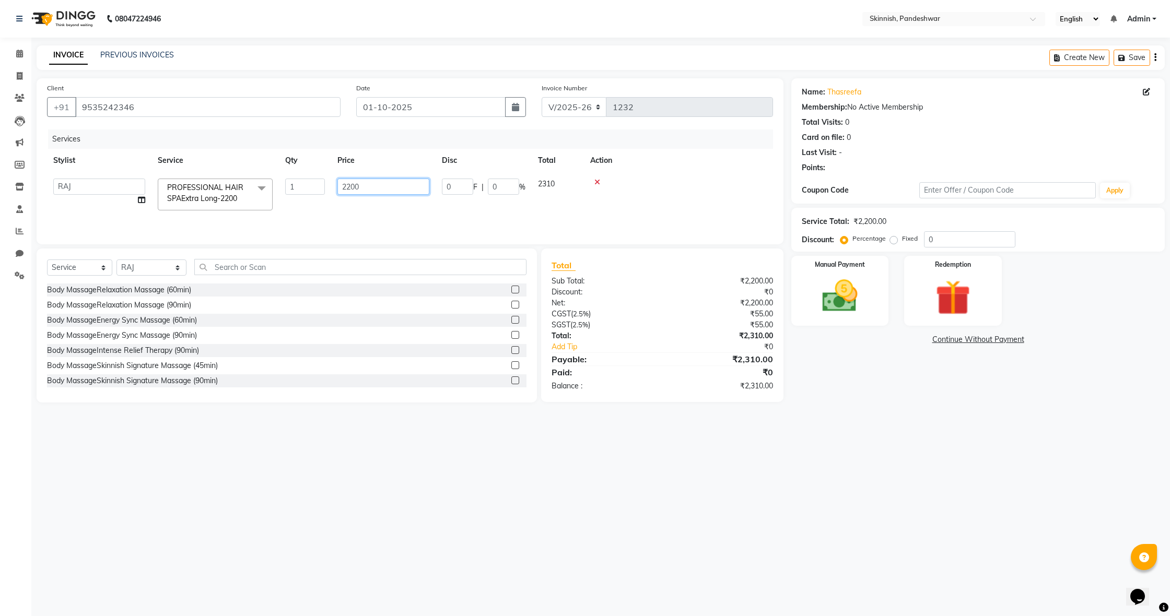
drag, startPoint x: 350, startPoint y: 183, endPoint x: 397, endPoint y: 184, distance: 47.0
click at [350, 183] on input "2200" at bounding box center [383, 187] width 92 height 16
type input "4000"
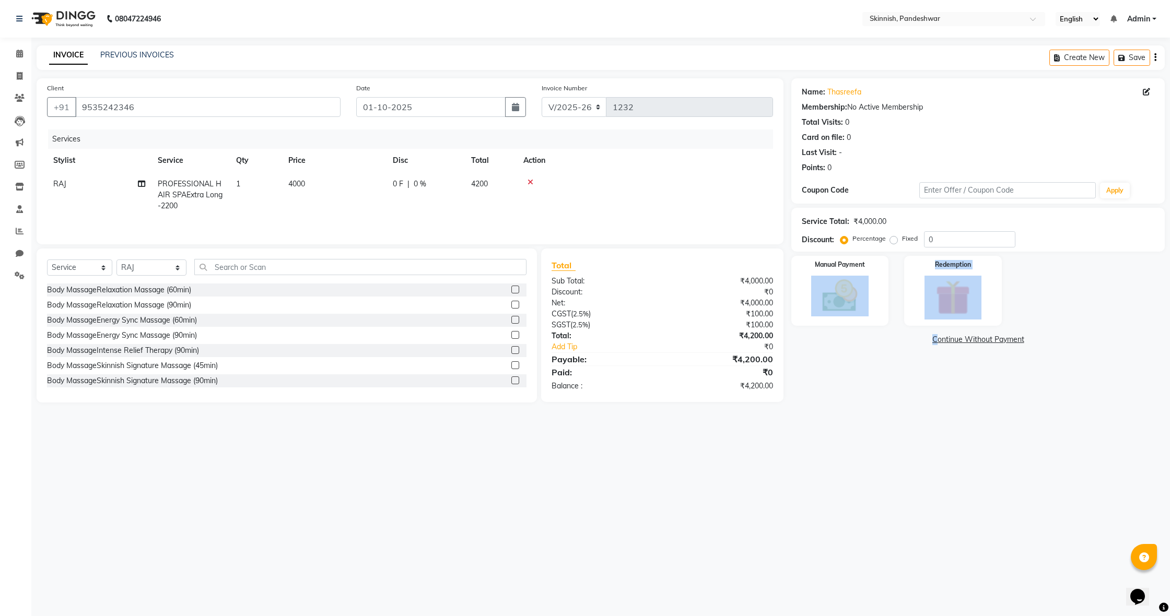
drag, startPoint x: 851, startPoint y: 327, endPoint x: 875, endPoint y: 335, distance: 25.4
click at [851, 325] on div "Name: Thasreefa Membership: No Active Membership Total Visits: 0 Card on file: …" at bounding box center [981, 240] width 381 height 324
drag, startPoint x: 827, startPoint y: 386, endPoint x: 827, endPoint y: 365, distance: 21.4
click at [827, 383] on div "Name: Thasreefa Membership: No Active Membership Total Visits: 0 Card on file: …" at bounding box center [981, 240] width 381 height 324
drag, startPoint x: 829, startPoint y: 302, endPoint x: 841, endPoint y: 305, distance: 12.4
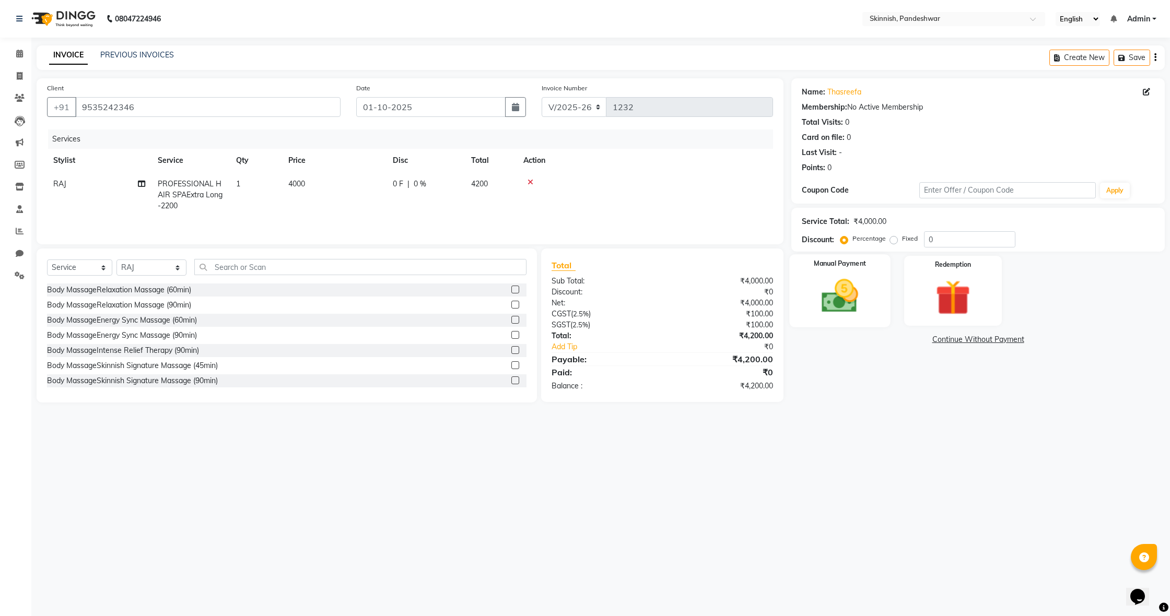
click at [829, 302] on img at bounding box center [840, 296] width 60 height 42
click at [942, 337] on span "UPI" at bounding box center [943, 340] width 16 height 12
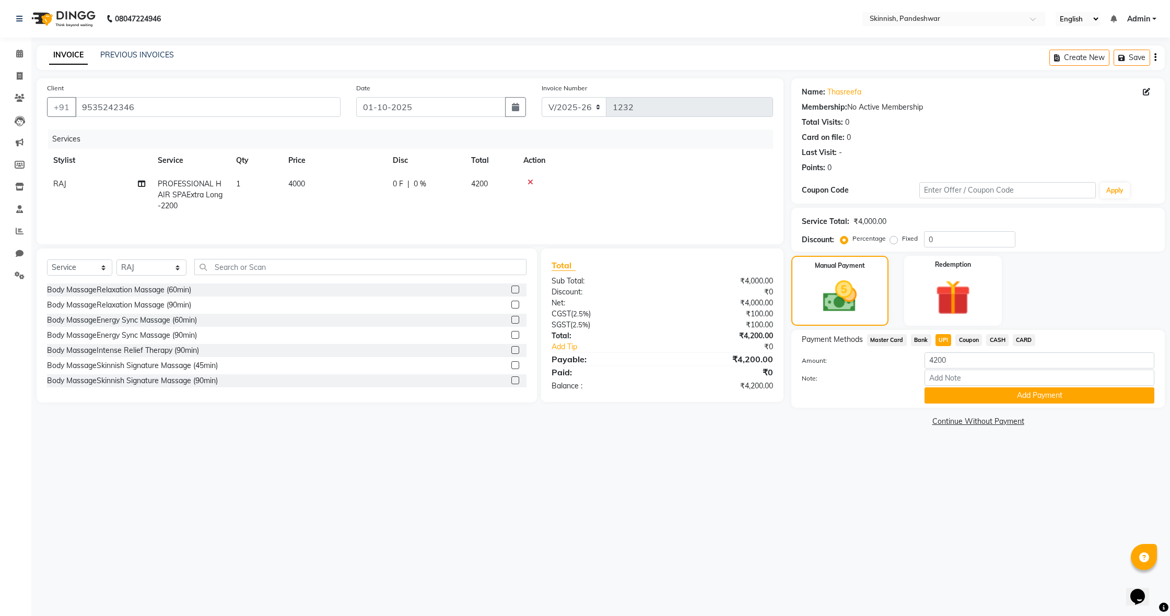
click at [976, 396] on button "Add Payment" at bounding box center [1039, 395] width 230 height 16
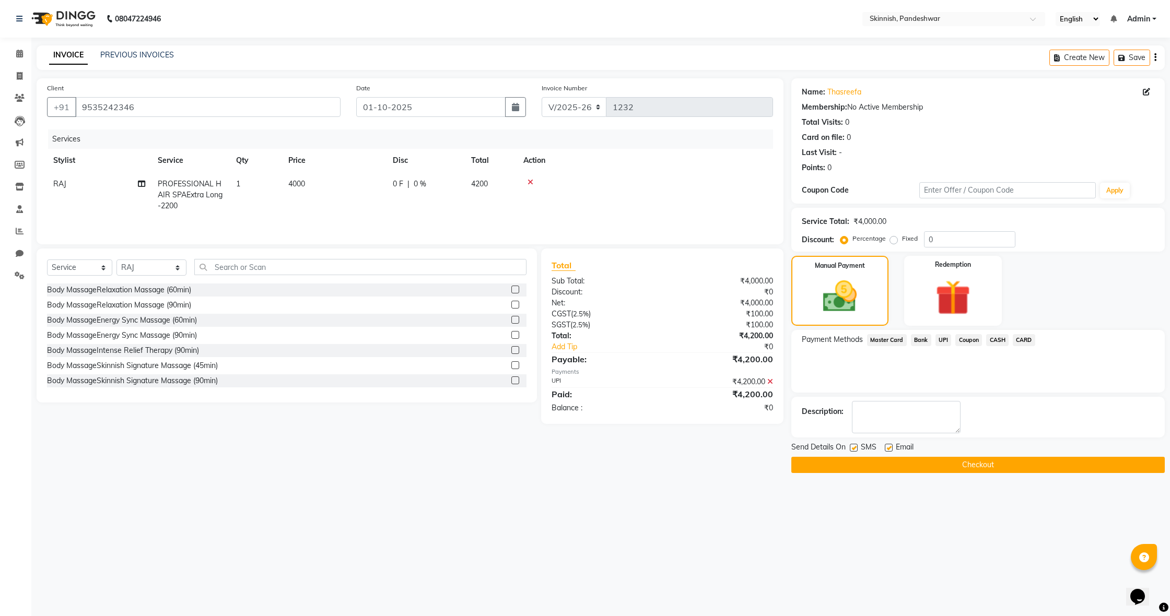
drag, startPoint x: 979, startPoint y: 468, endPoint x: 961, endPoint y: 451, distance: 24.7
click at [978, 468] on button "Checkout" at bounding box center [977, 465] width 373 height 16
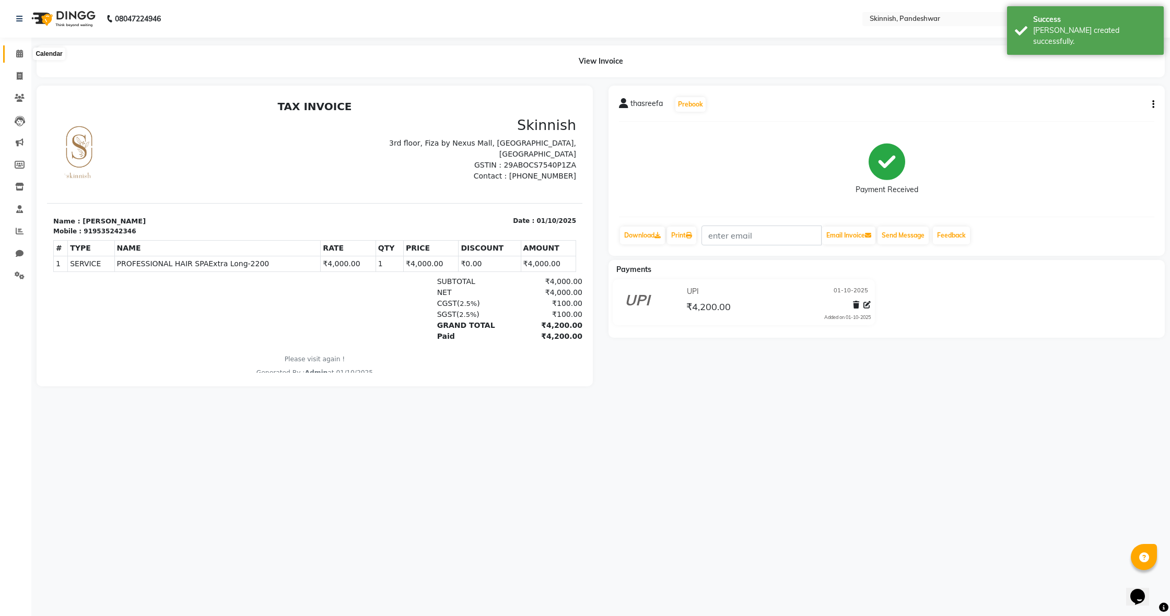
click at [21, 52] on icon at bounding box center [19, 54] width 7 height 8
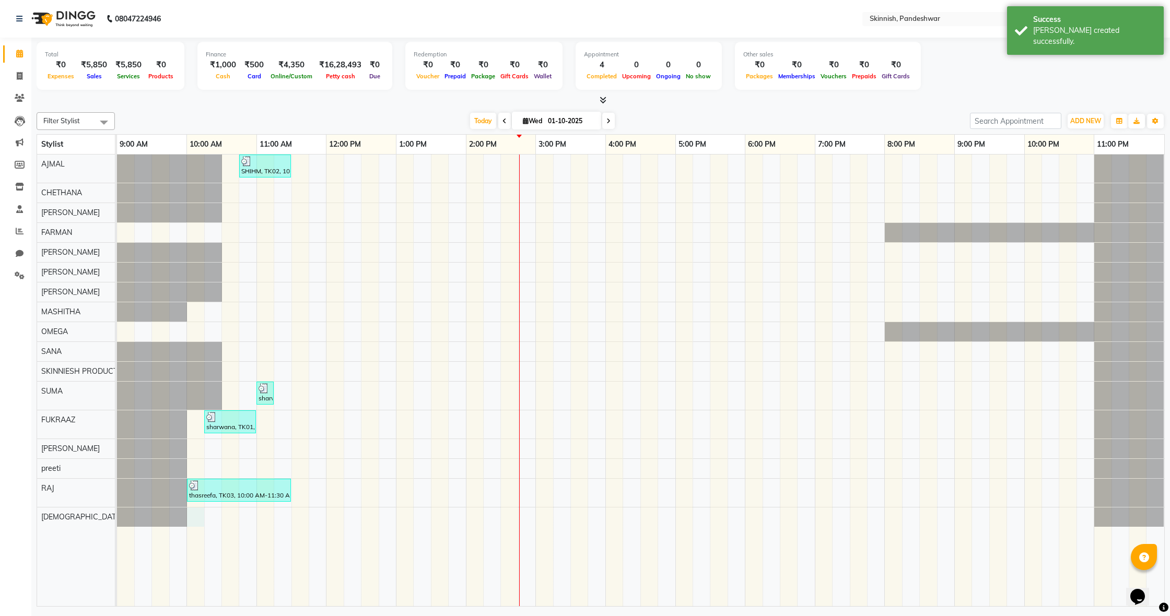
click at [197, 514] on div "SHIHM, TK02, 10:45 AM-11:30 AM, CUT & STYLINGClassic Haircut sharwana, TK01, 11…" at bounding box center [640, 381] width 1047 height 452
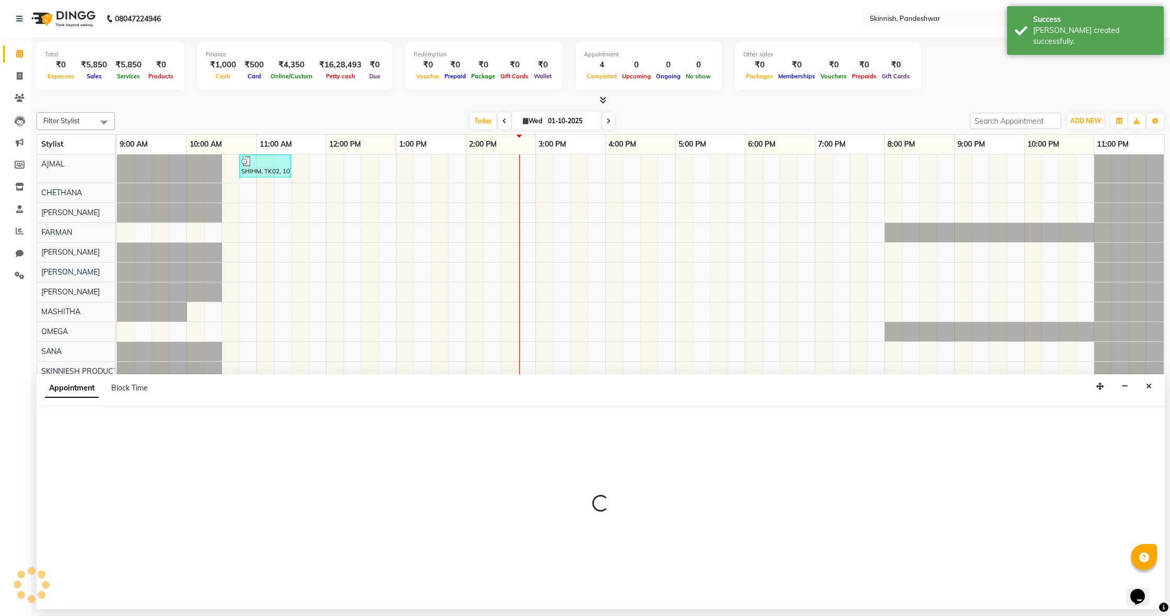
select select "83079"
select select "600"
select select "tentative"
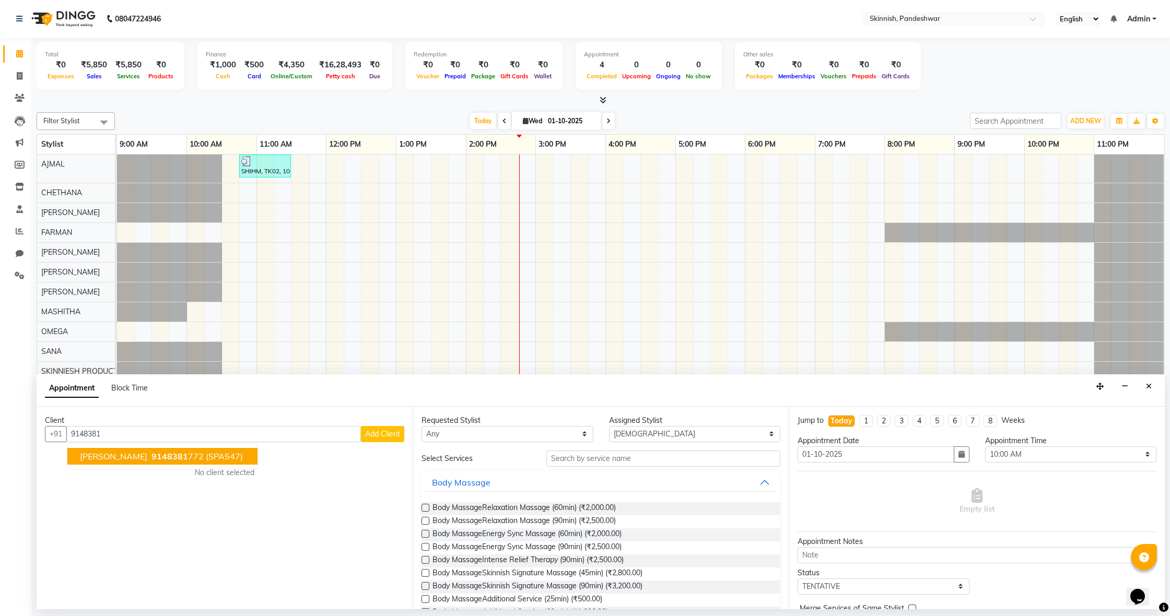
drag, startPoint x: 113, startPoint y: 458, endPoint x: 189, endPoint y: 463, distance: 75.9
click at [151, 458] on span "9148381" at bounding box center [169, 456] width 37 height 10
type input "9148381772"
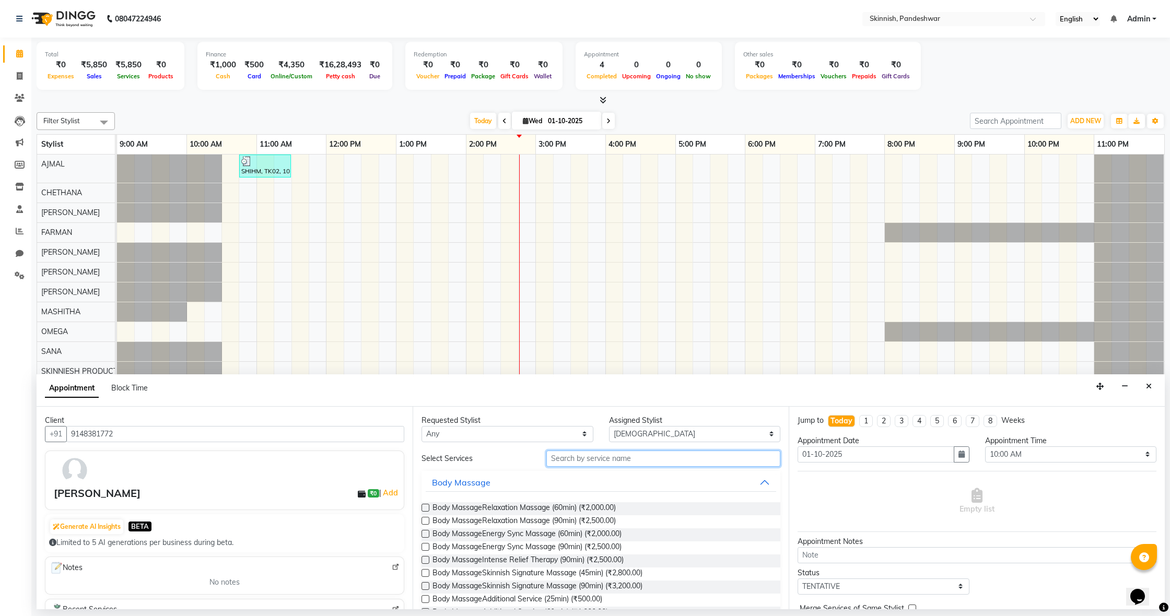
click at [605, 458] on input "text" at bounding box center [663, 459] width 234 height 16
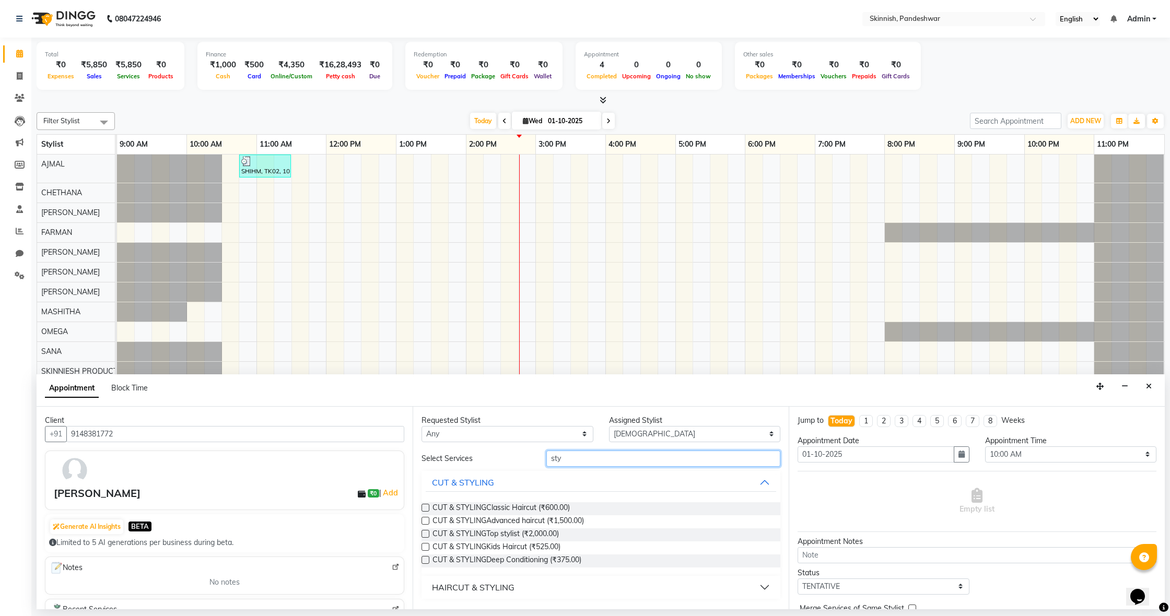
type input "sty"
click at [423, 519] on label at bounding box center [425, 521] width 8 height 8
click at [423, 519] on input "checkbox" at bounding box center [424, 522] width 7 height 7
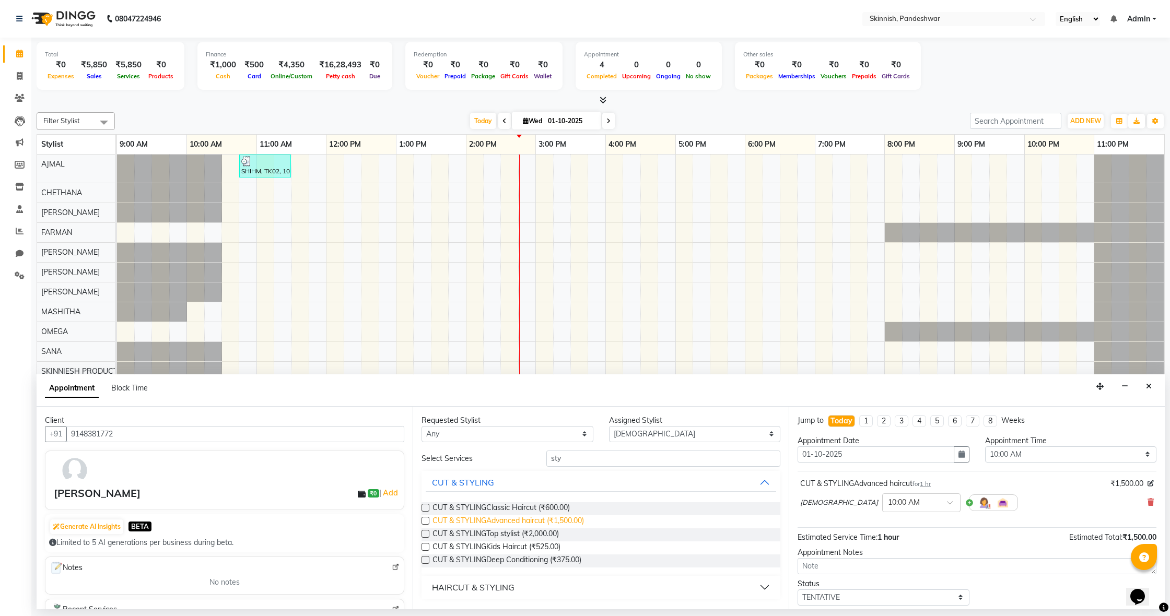
drag, startPoint x: 426, startPoint y: 520, endPoint x: 446, endPoint y: 519, distance: 19.9
click at [426, 520] on label at bounding box center [425, 521] width 8 height 8
click at [426, 520] on input "checkbox" at bounding box center [424, 522] width 7 height 7
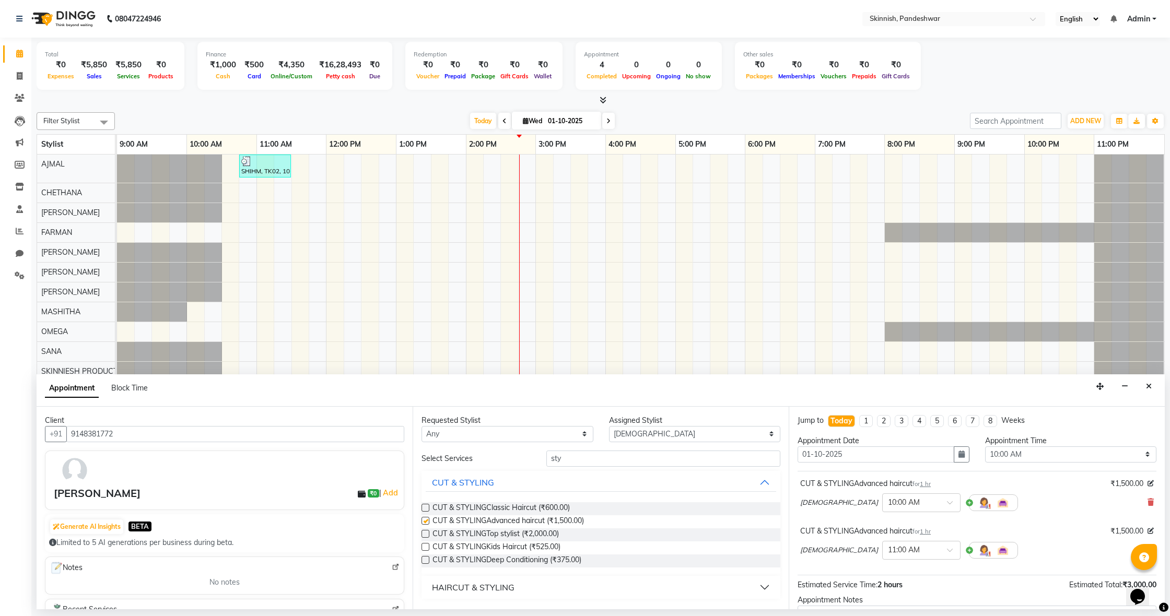
checkbox input "false"
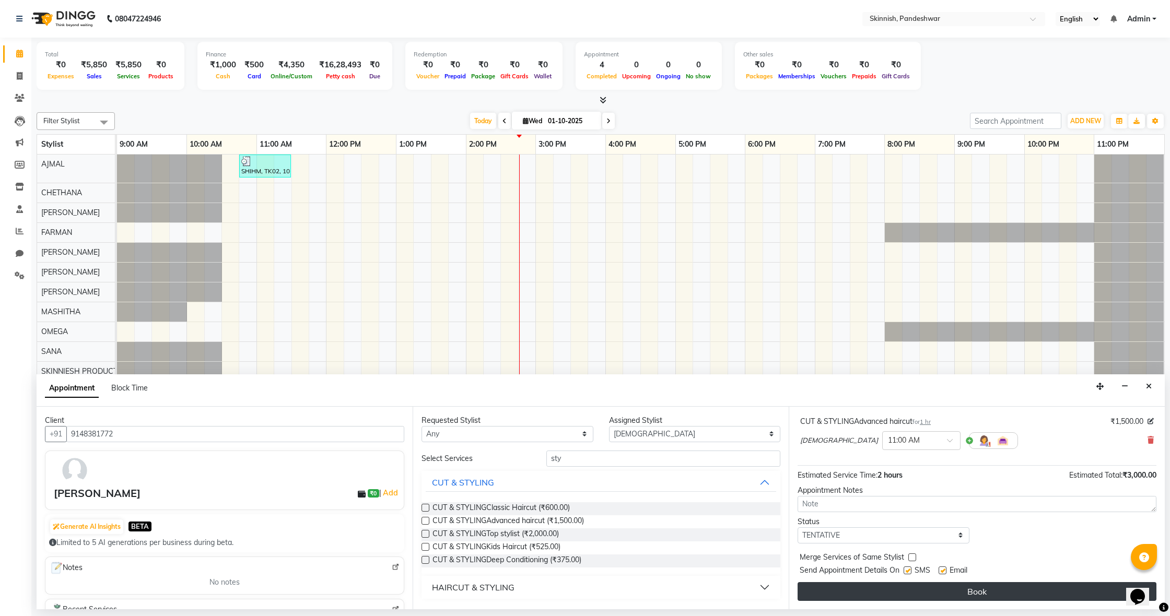
scroll to position [110, 0]
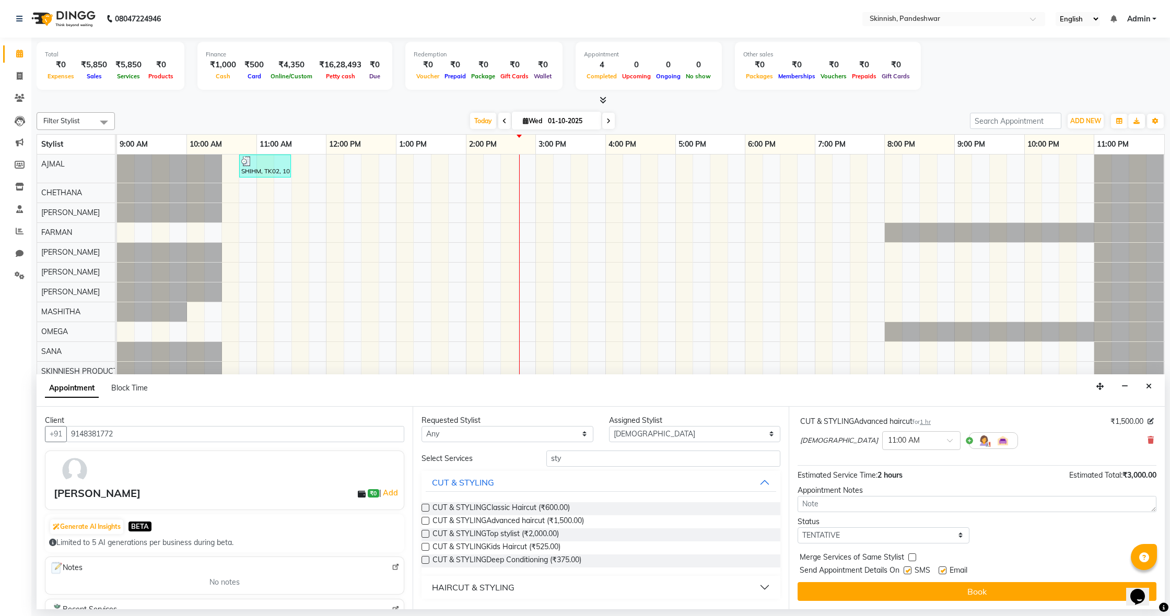
click at [1038, 586] on button "Book" at bounding box center [976, 591] width 359 height 19
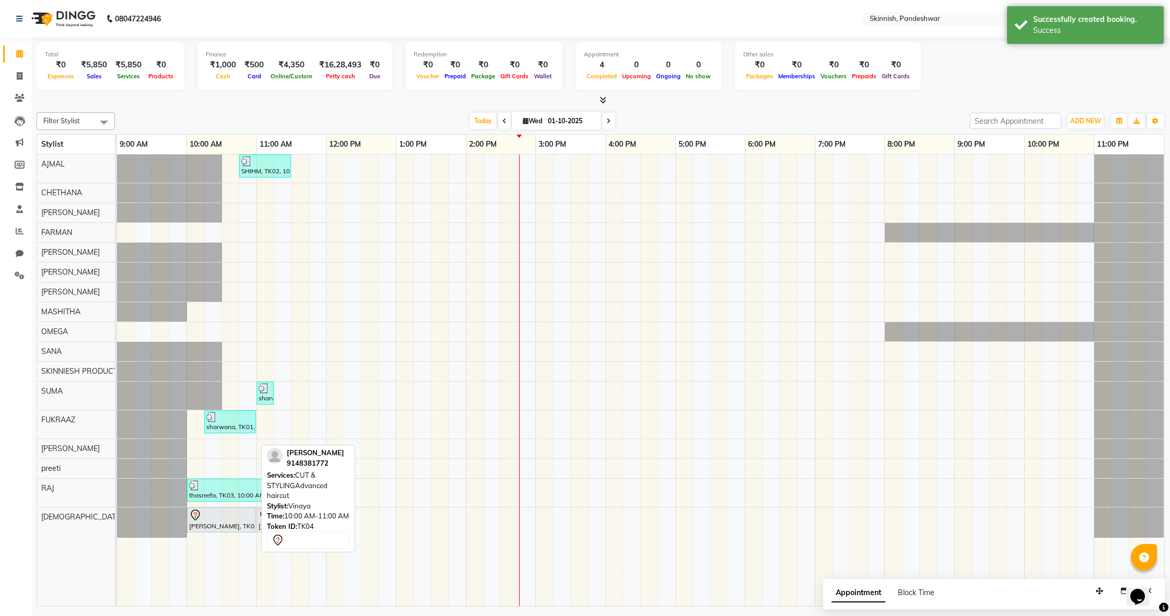
click at [224, 519] on div at bounding box center [221, 515] width 65 height 13
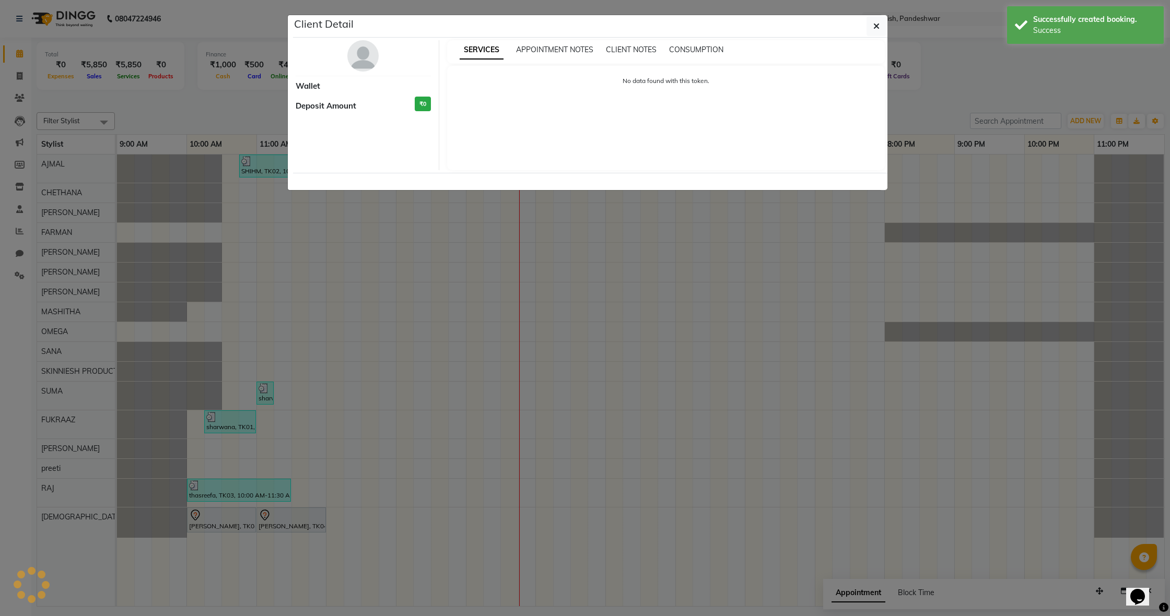
select select "7"
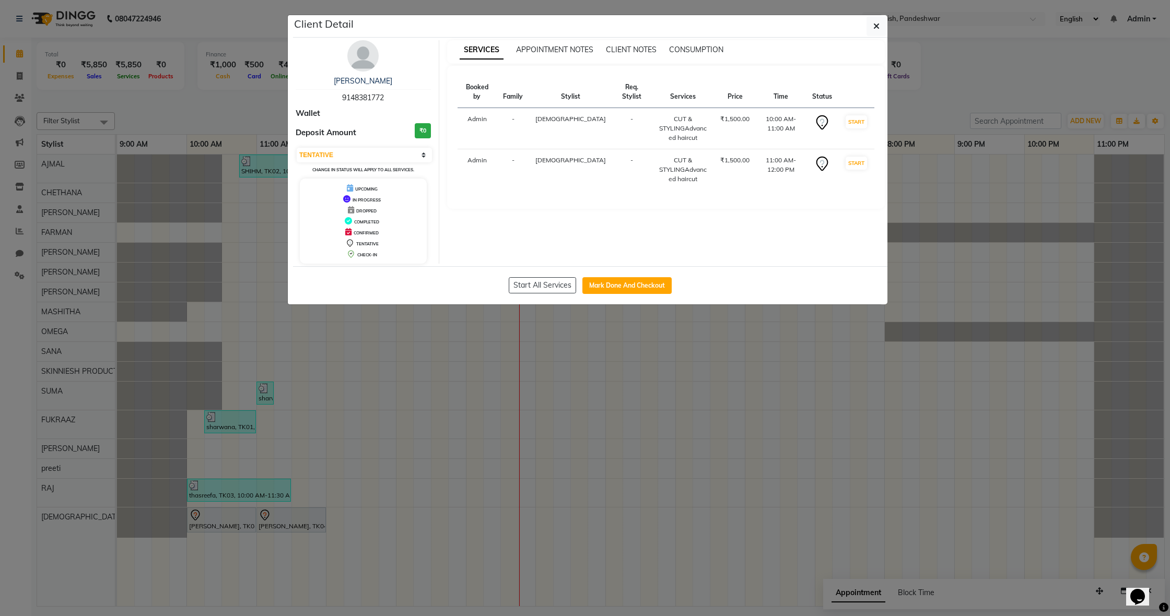
click at [631, 282] on button "Mark Done And Checkout" at bounding box center [626, 285] width 89 height 17
select select "service"
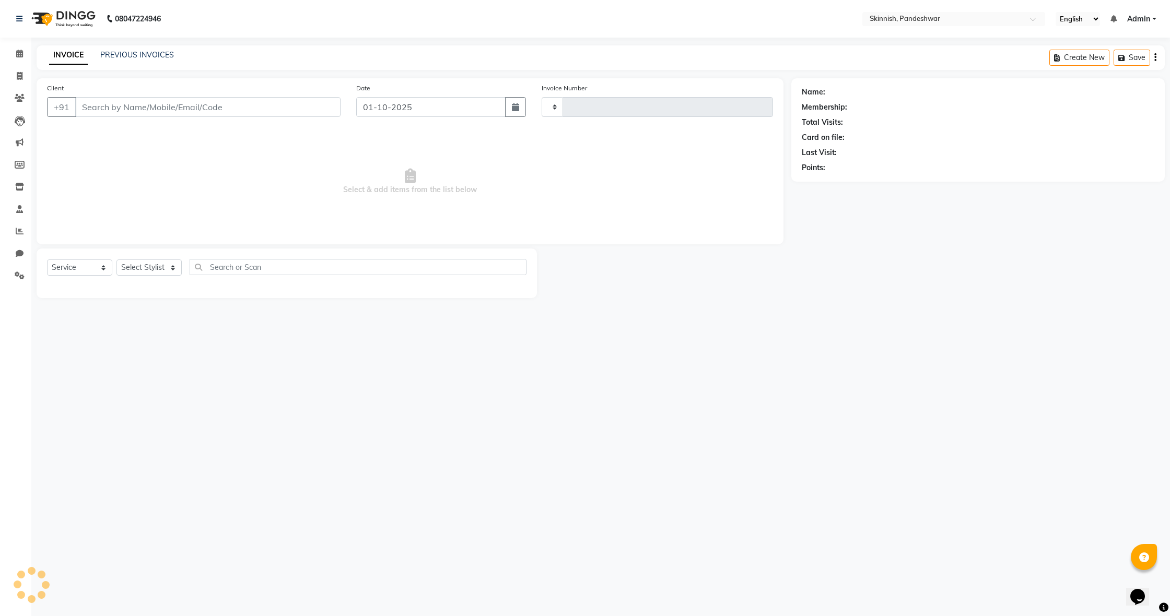
type input "1233"
select select "7886"
type input "9148381772"
select select "83079"
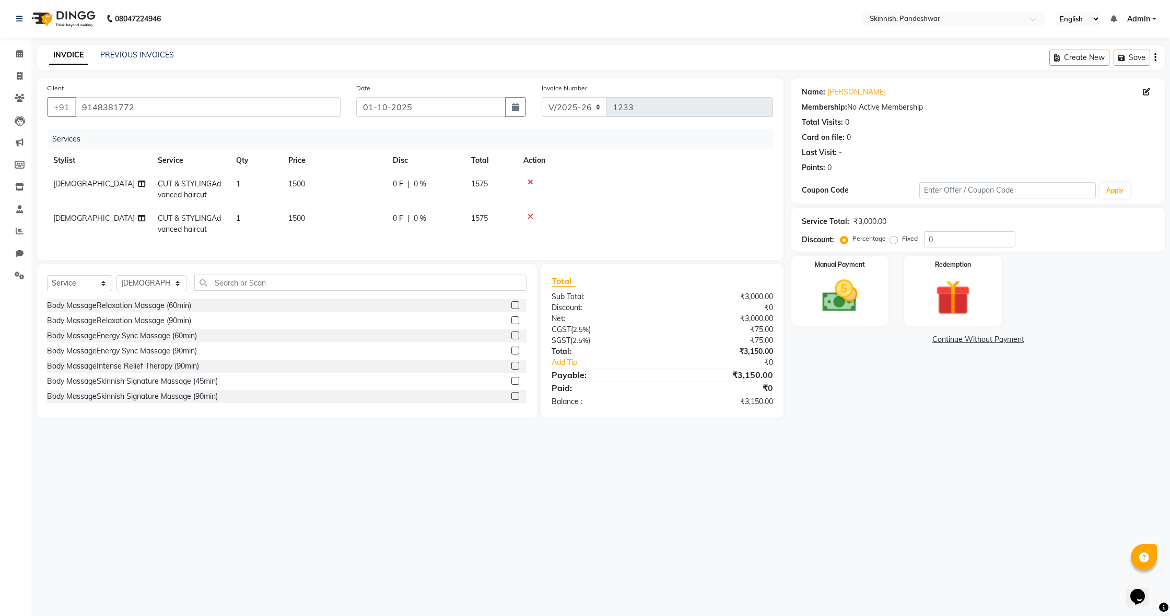
click at [69, 216] on span "[DEMOGRAPHIC_DATA]" at bounding box center [93, 218] width 81 height 9
select select "83079"
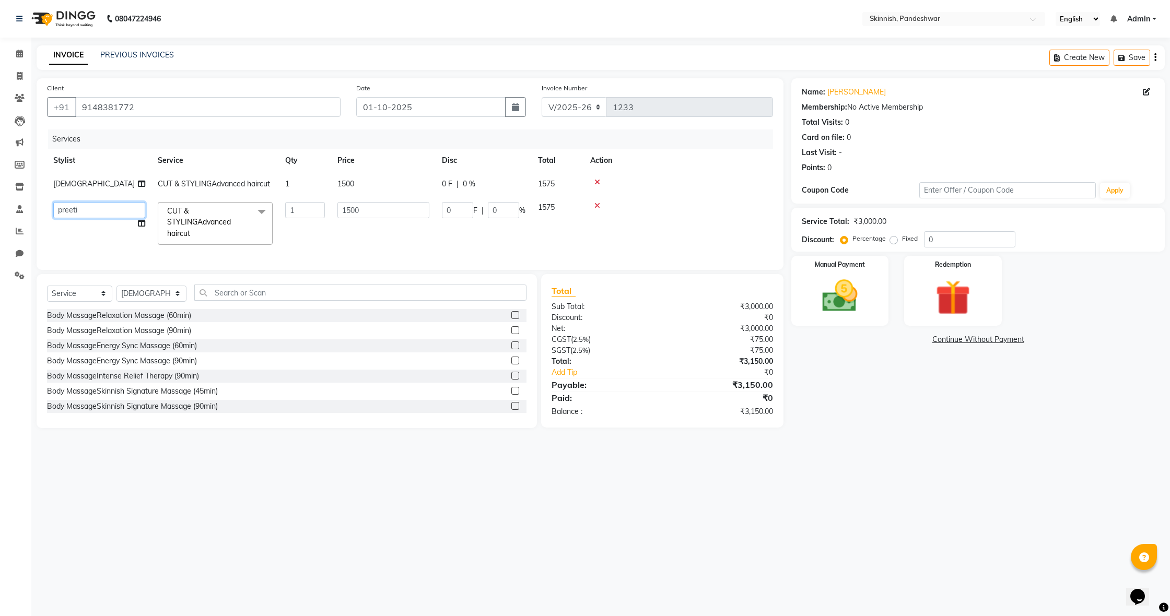
select select "92629"
click at [365, 210] on input "1500" at bounding box center [383, 210] width 92 height 16
click at [364, 178] on td "1500" at bounding box center [383, 183] width 104 height 23
select select "83079"
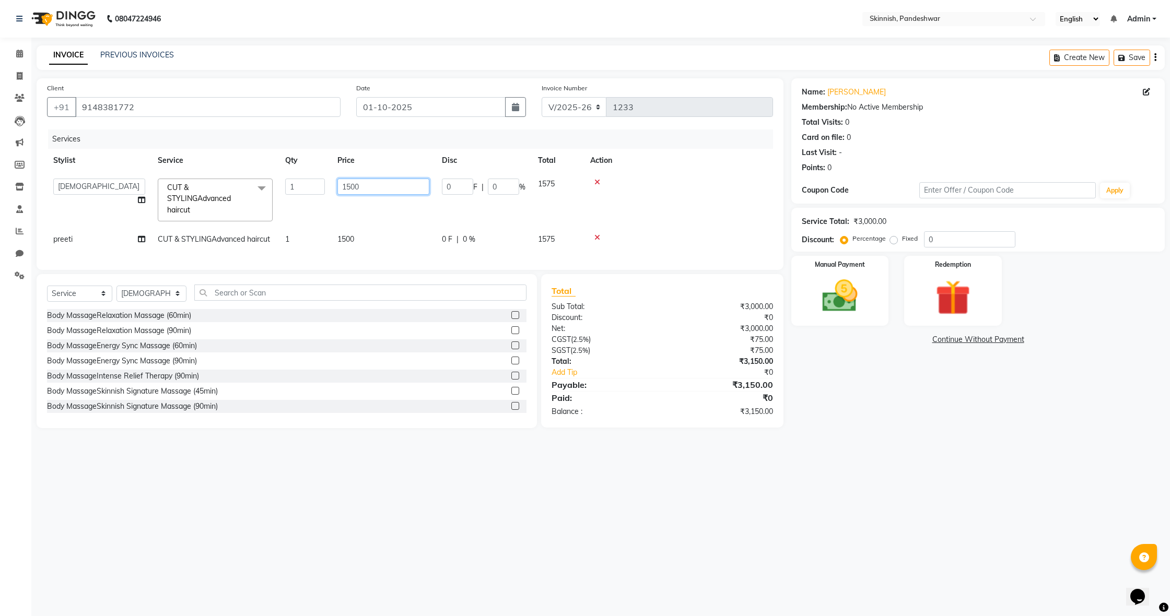
click at [371, 184] on input "1500" at bounding box center [383, 187] width 92 height 16
type input "1000"
click at [349, 239] on td "1500" at bounding box center [383, 239] width 104 height 23
select select "92629"
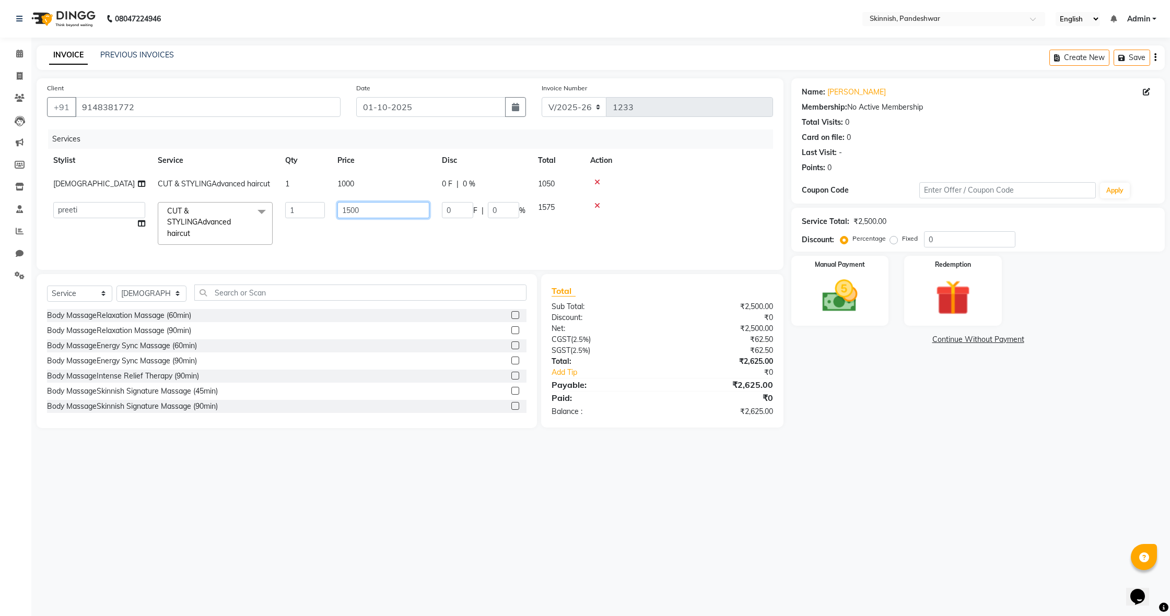
click at [351, 218] on input "1500" at bounding box center [383, 210] width 92 height 16
type input "1000"
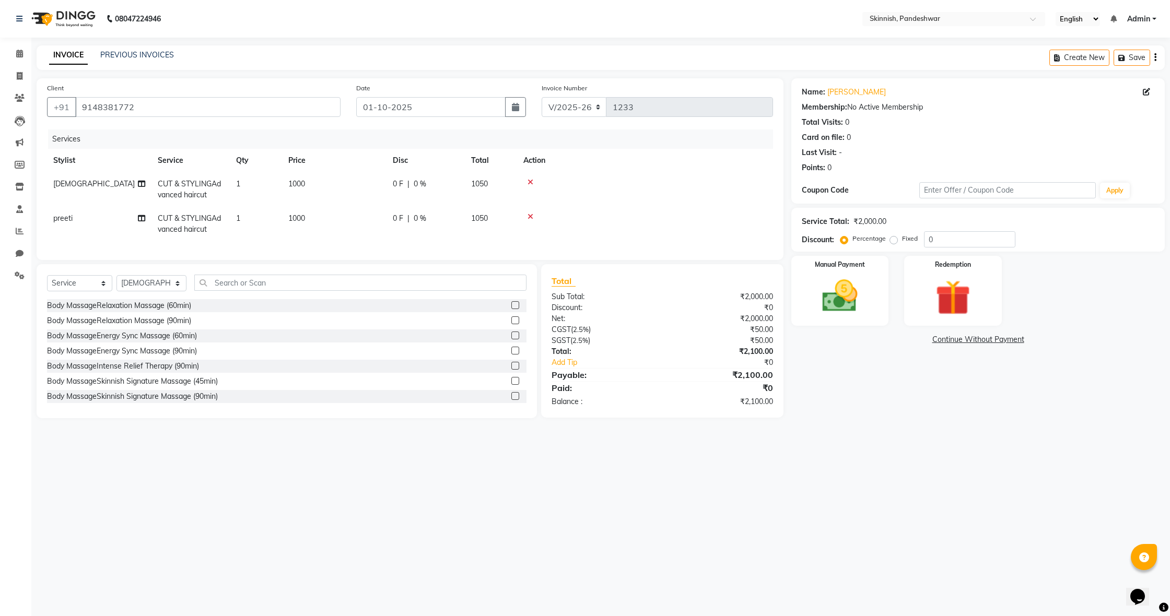
drag, startPoint x: 767, startPoint y: 231, endPoint x: 761, endPoint y: 234, distance: 7.0
click at [762, 234] on td at bounding box center [645, 224] width 256 height 34
click at [858, 310] on img at bounding box center [840, 296] width 60 height 42
click at [995, 340] on span "CASH" at bounding box center [997, 340] width 22 height 12
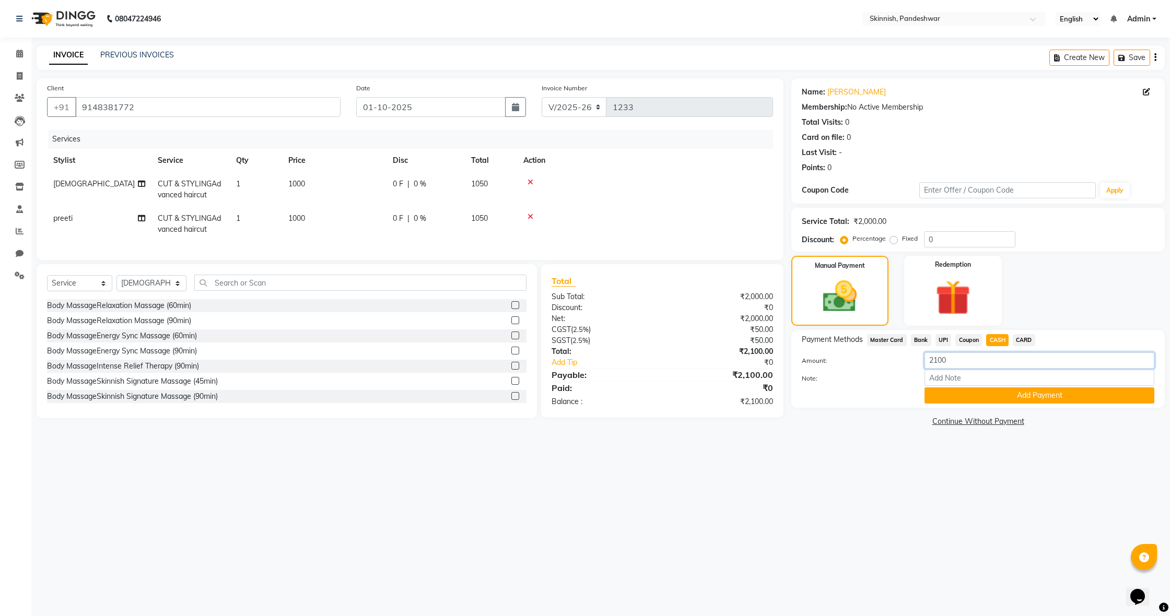
click at [954, 360] on input "2100" at bounding box center [1039, 360] width 230 height 16
type input "2000"
click at [966, 395] on button "Add Payment" at bounding box center [1039, 395] width 230 height 16
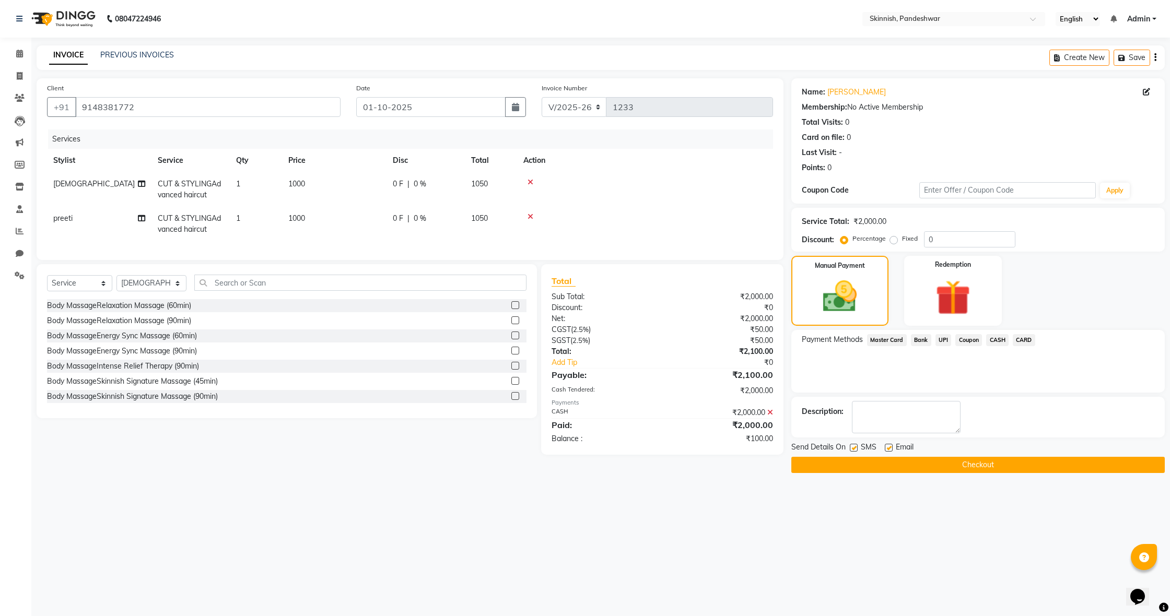
click at [945, 338] on span "UPI" at bounding box center [943, 340] width 16 height 12
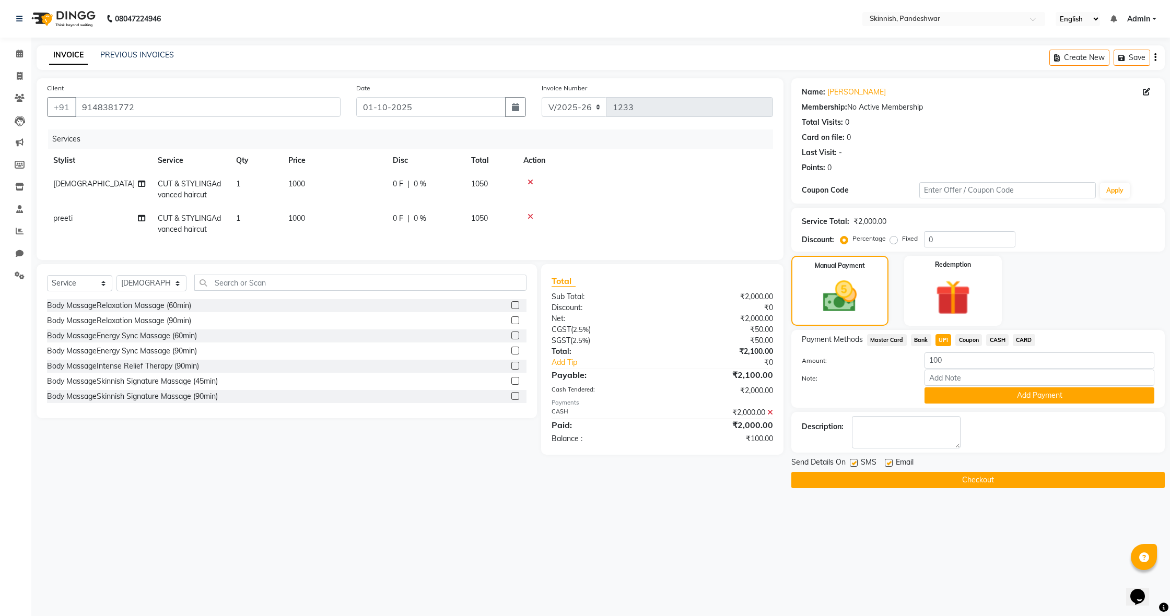
click at [1045, 395] on button "Add Payment" at bounding box center [1039, 395] width 230 height 16
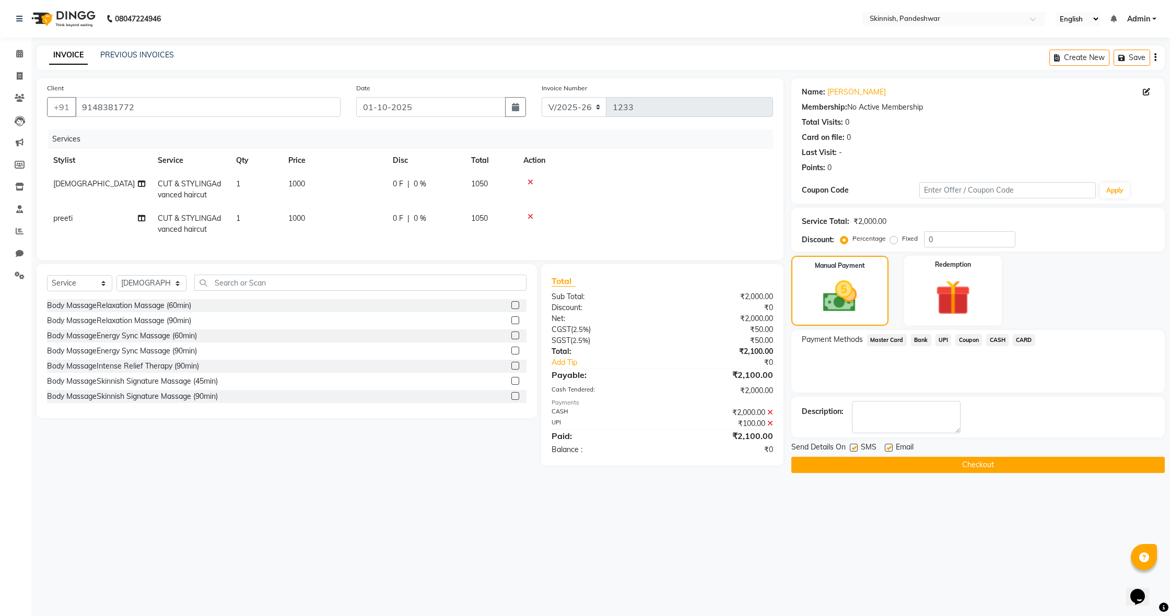
scroll to position [1, 1]
click at [1008, 465] on button "Checkout" at bounding box center [977, 465] width 373 height 16
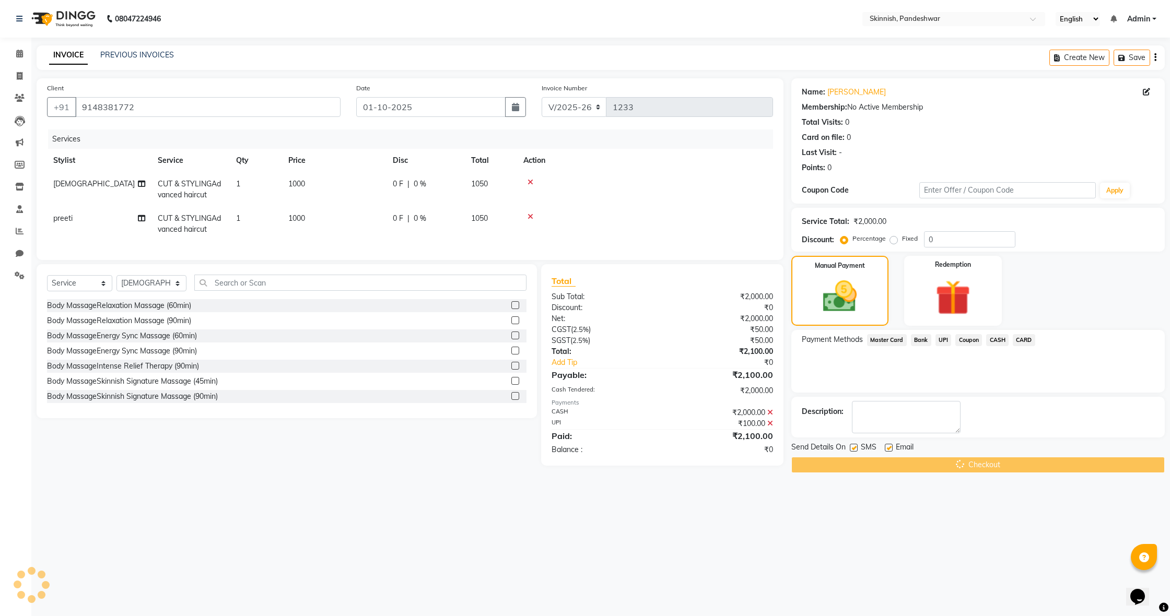
scroll to position [0, 0]
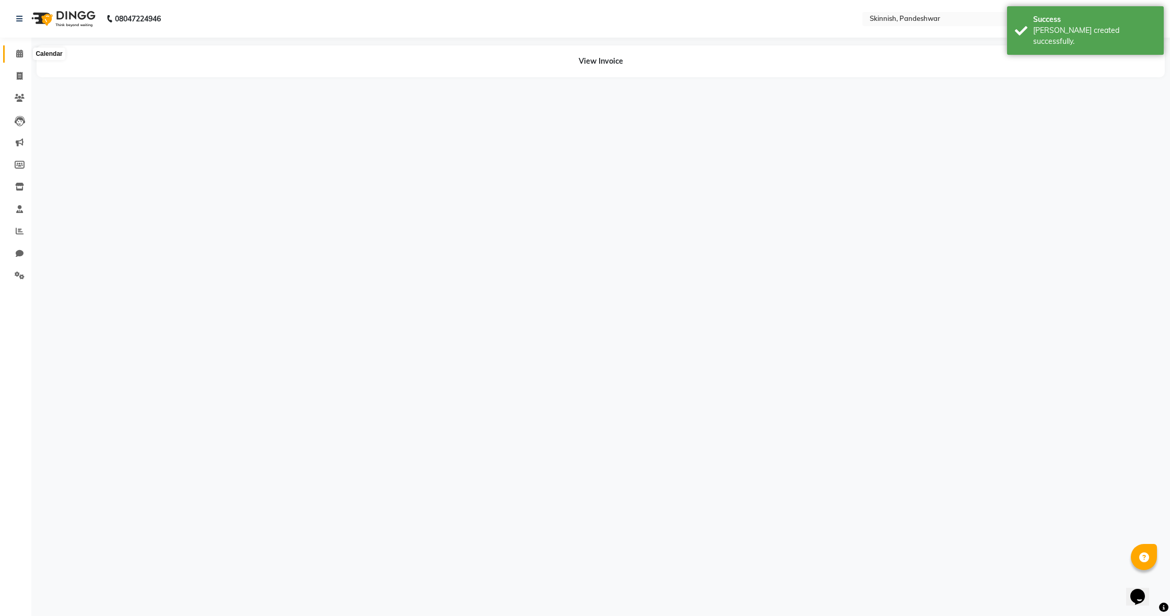
click at [22, 52] on icon at bounding box center [19, 54] width 7 height 8
